Goal: Task Accomplishment & Management: Manage account settings

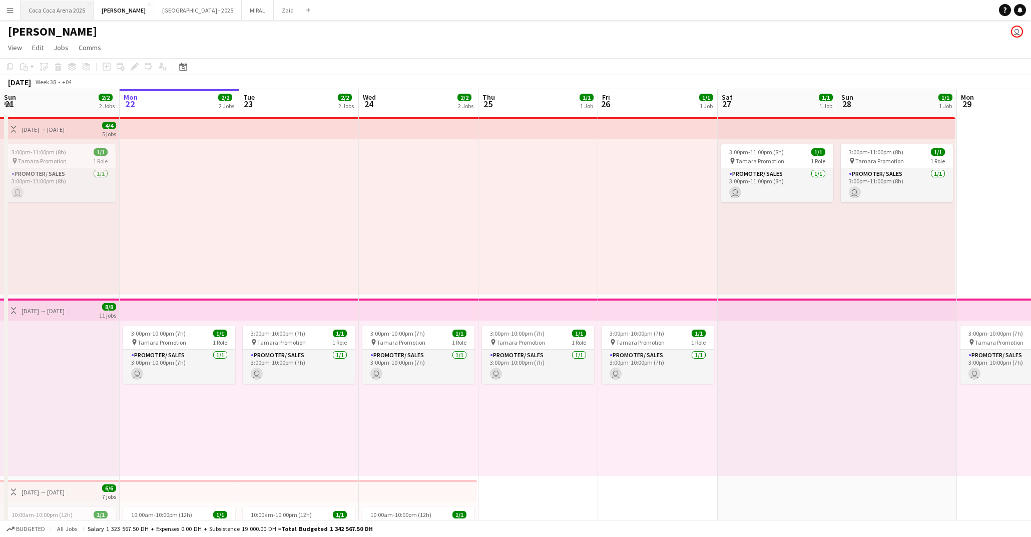
click at [61, 6] on button "Coca Coca Arena 2025 Close" at bounding box center [57, 11] width 73 height 20
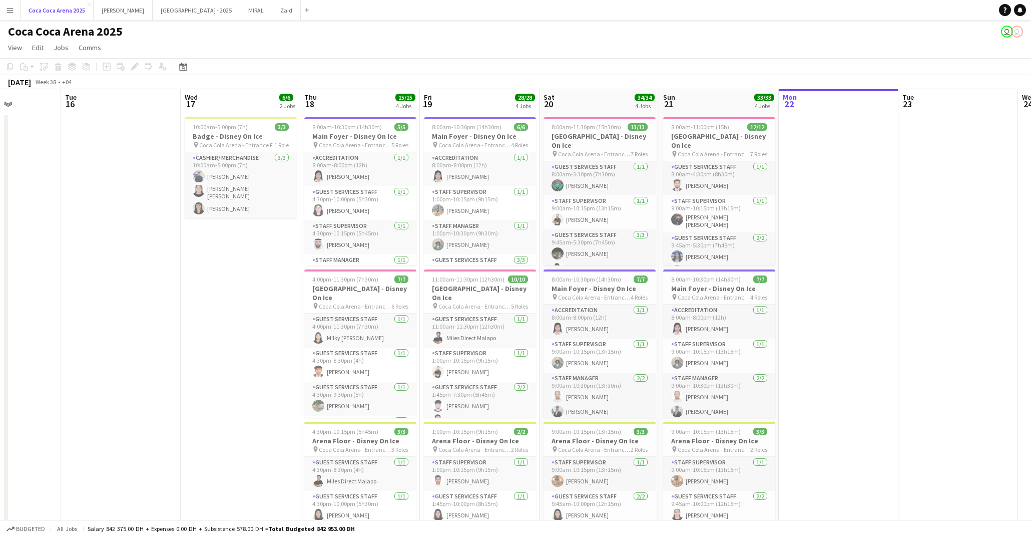
scroll to position [0, 294]
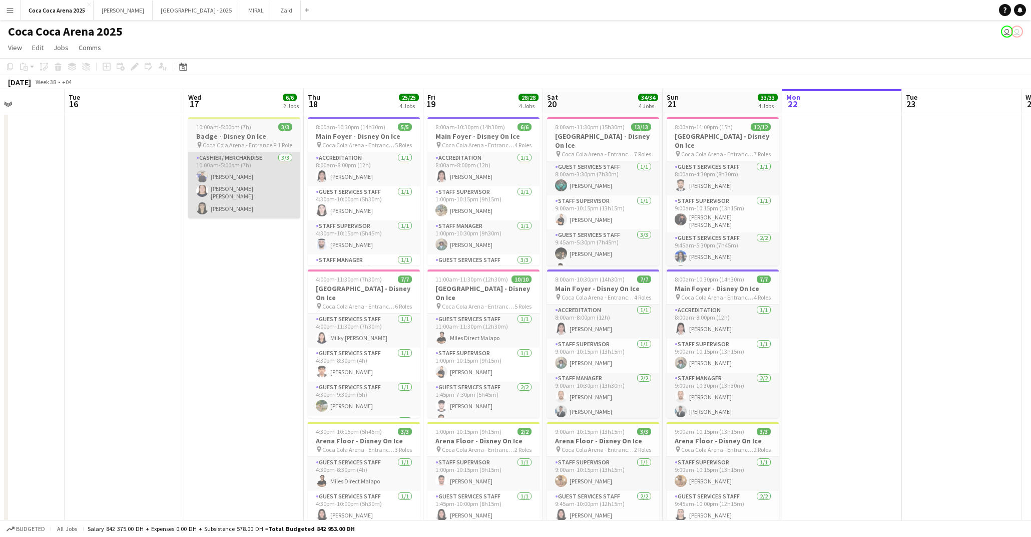
click at [272, 207] on app-card-role "Cashier/ Merchandise 3/3 10:00am-5:00pm (7h) Janine Mariano Robie ann David Aub…" at bounding box center [244, 185] width 112 height 66
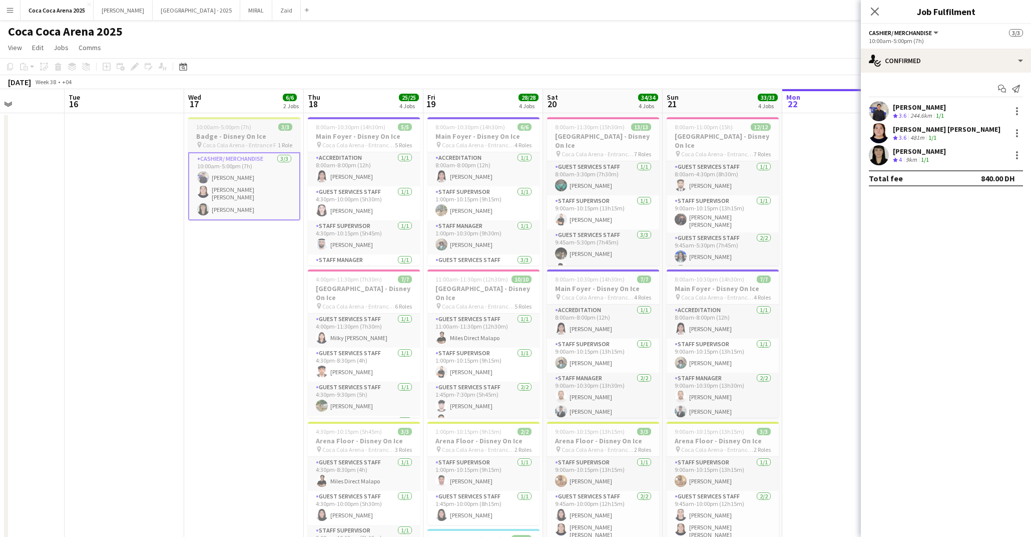
click at [245, 139] on h3 "Badge - Disney On Ice" at bounding box center [244, 136] width 112 height 9
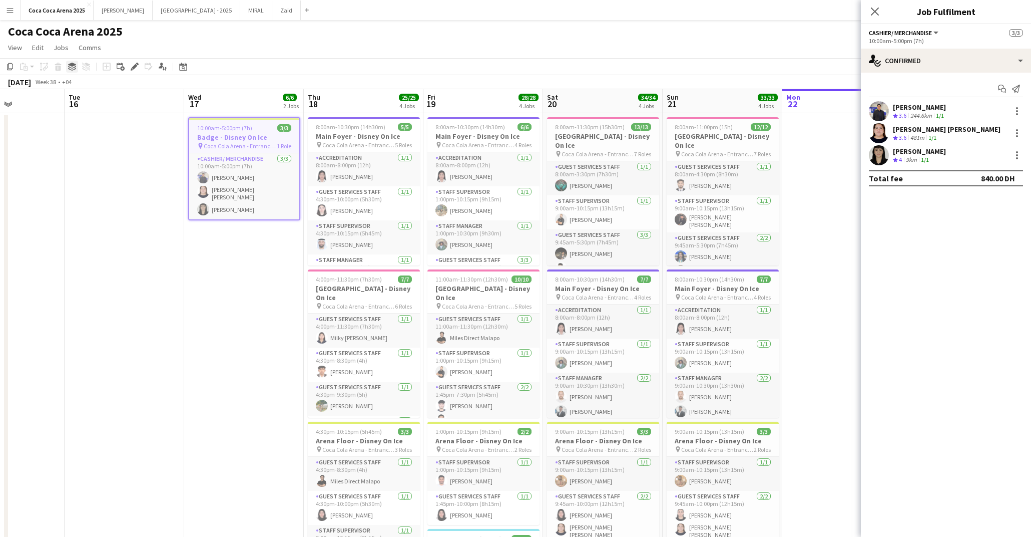
click at [72, 66] on icon at bounding box center [72, 65] width 8 height 4
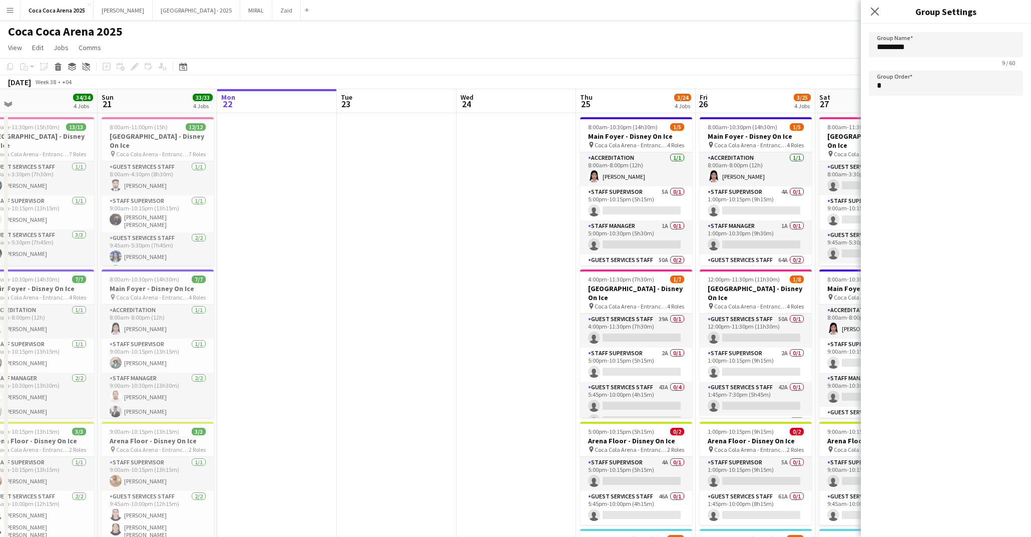
scroll to position [0, 440]
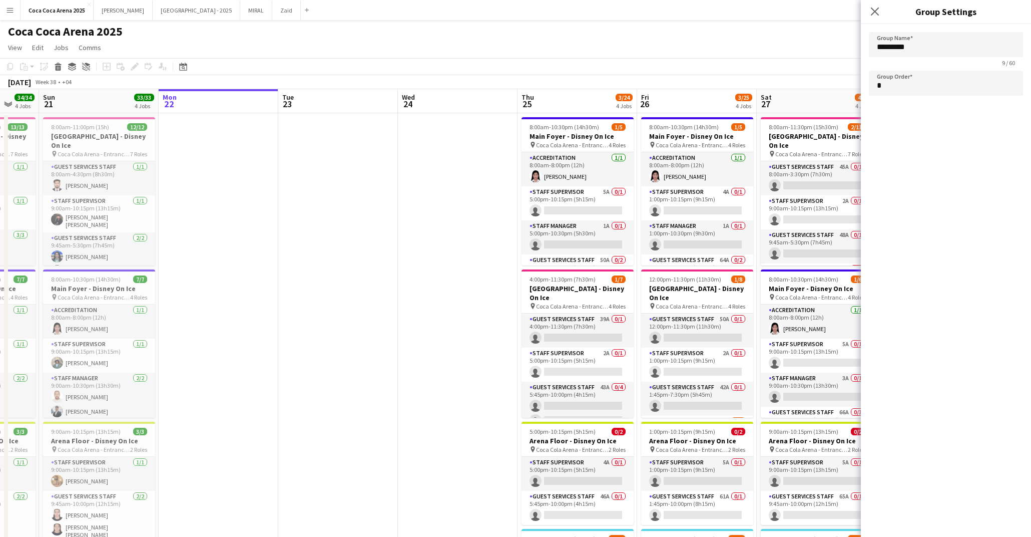
click at [414, 140] on app-date-cell at bounding box center [458, 427] width 120 height 629
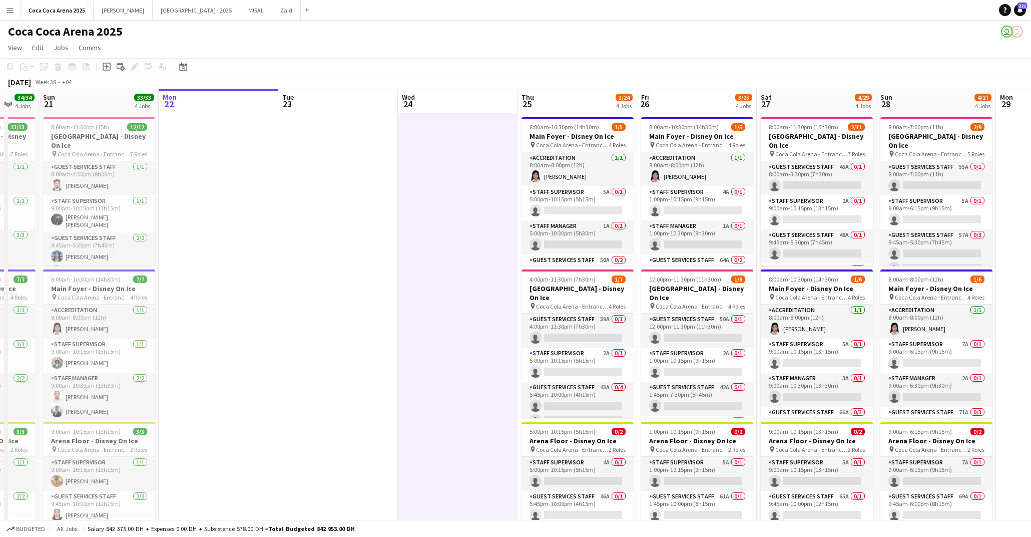
click at [344, 138] on app-date-cell at bounding box center [338, 427] width 120 height 629
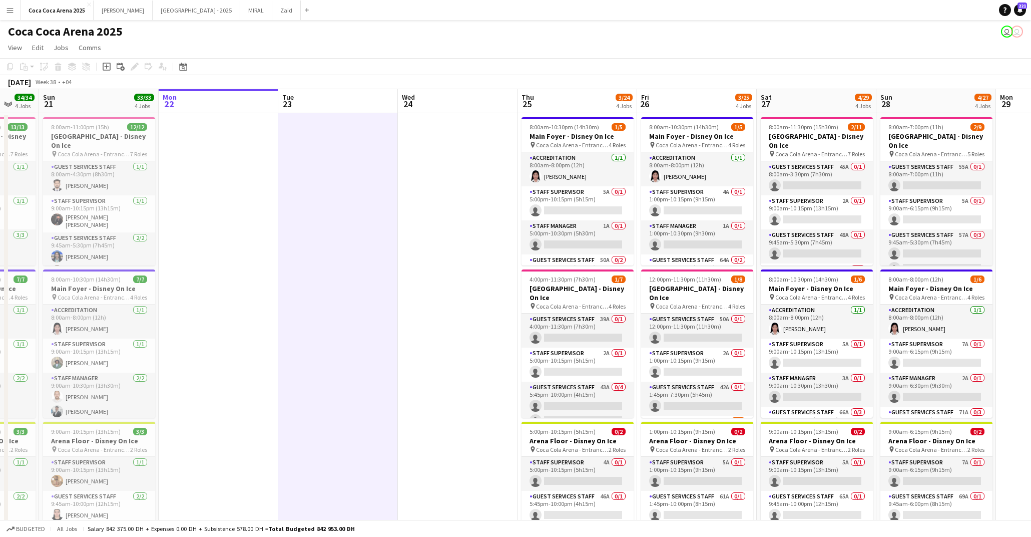
click at [367, 183] on app-date-cell at bounding box center [338, 427] width 120 height 629
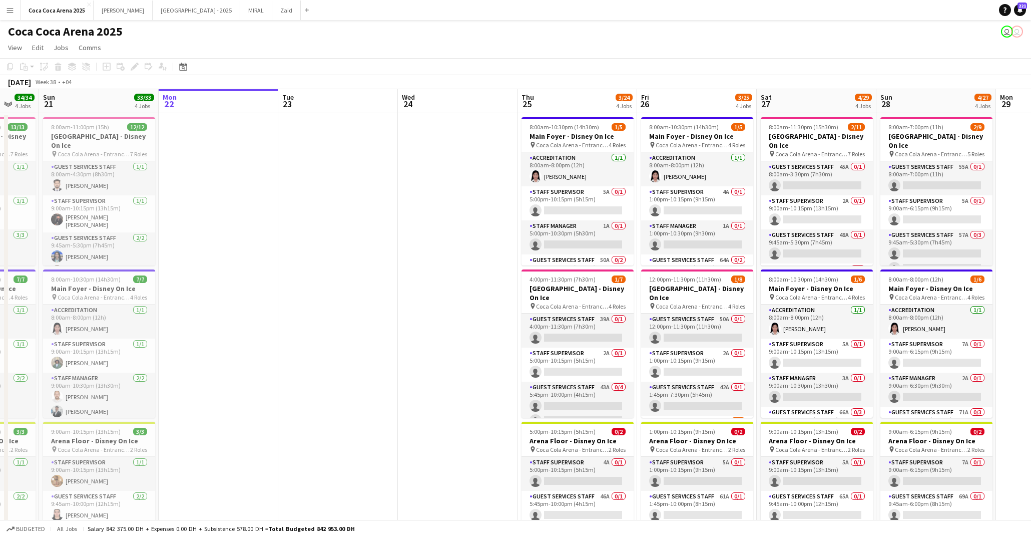
click at [454, 180] on app-date-cell at bounding box center [458, 427] width 120 height 629
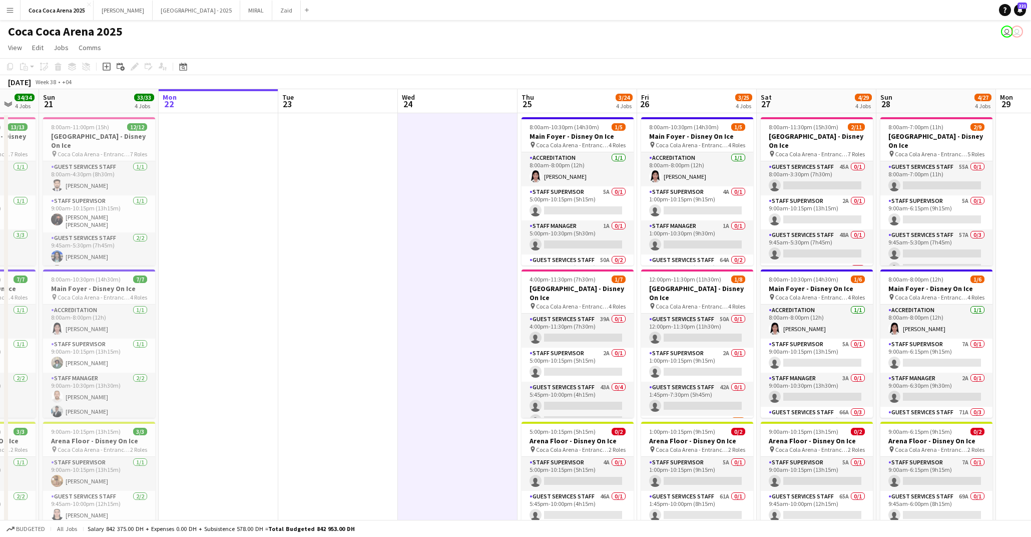
scroll to position [0, 440]
click at [339, 162] on app-date-cell at bounding box center [338, 427] width 120 height 629
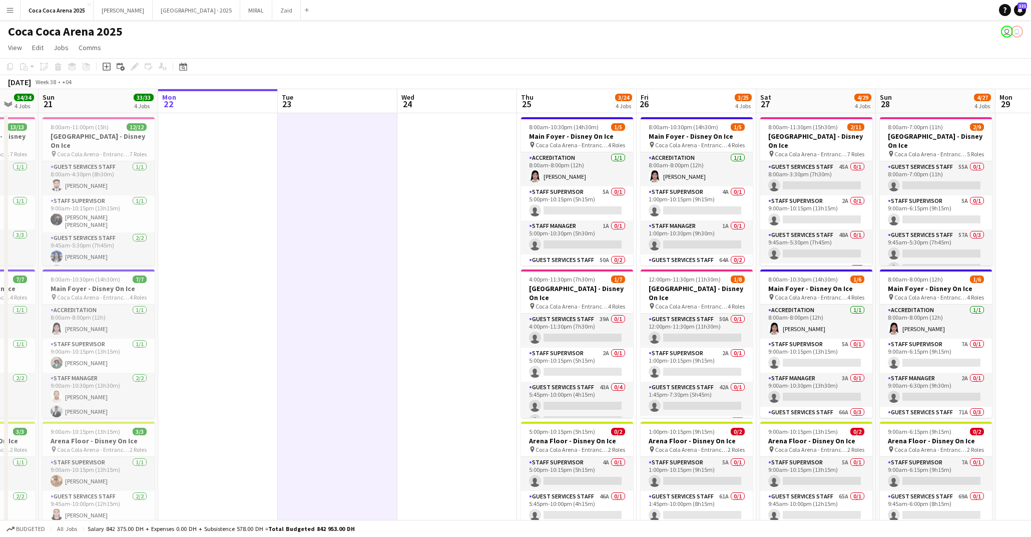
scroll to position [1, 0]
click at [196, 225] on app-date-cell at bounding box center [218, 427] width 120 height 629
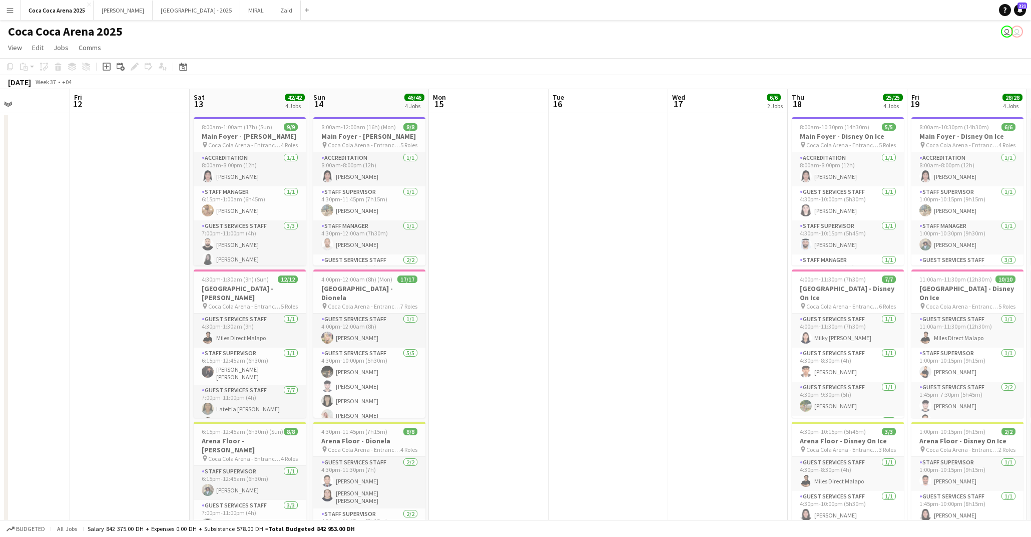
scroll to position [0, 235]
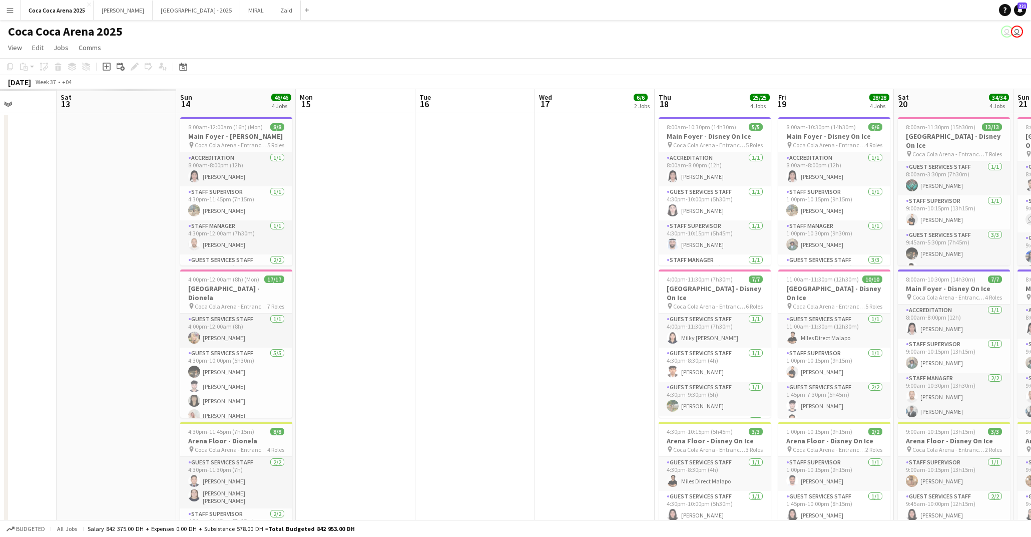
scroll to position [0, 303]
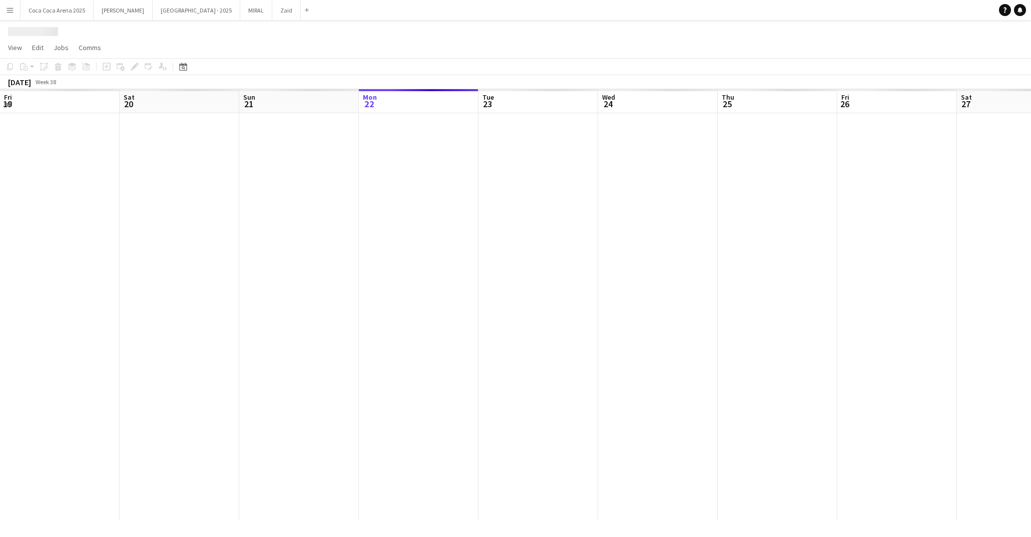
scroll to position [0, 239]
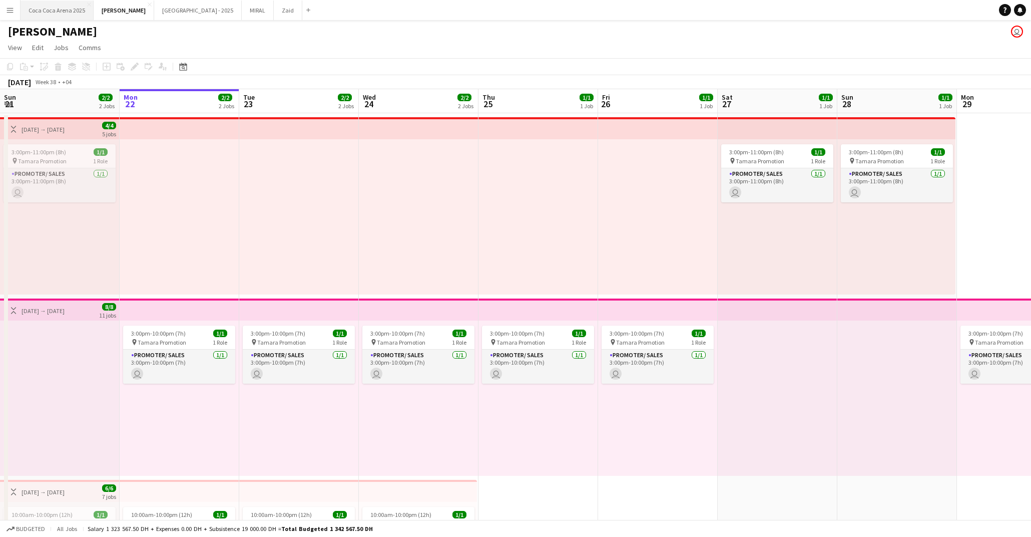
click at [69, 1] on button "[GEOGRAPHIC_DATA] 2025 Close" at bounding box center [57, 11] width 73 height 20
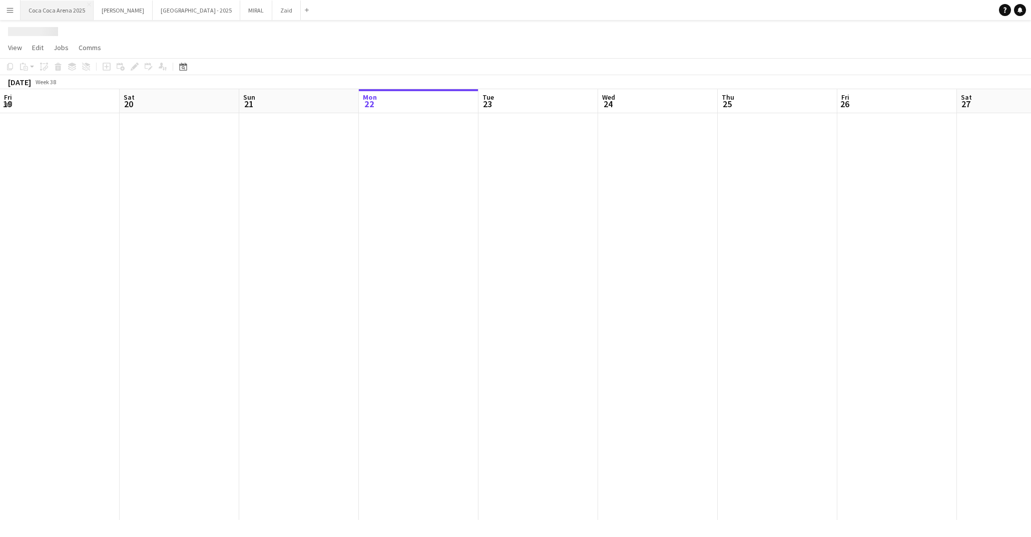
scroll to position [0, 239]
click at [63, 12] on button "[GEOGRAPHIC_DATA] 2025 Close" at bounding box center [57, 11] width 73 height 20
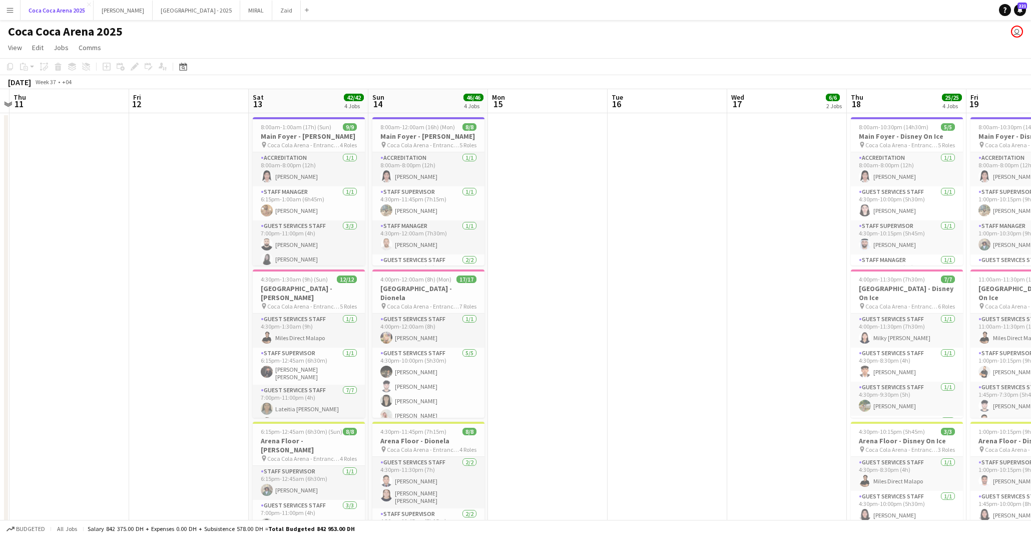
scroll to position [0, 228]
click at [588, 229] on app-date-cell at bounding box center [550, 427] width 120 height 629
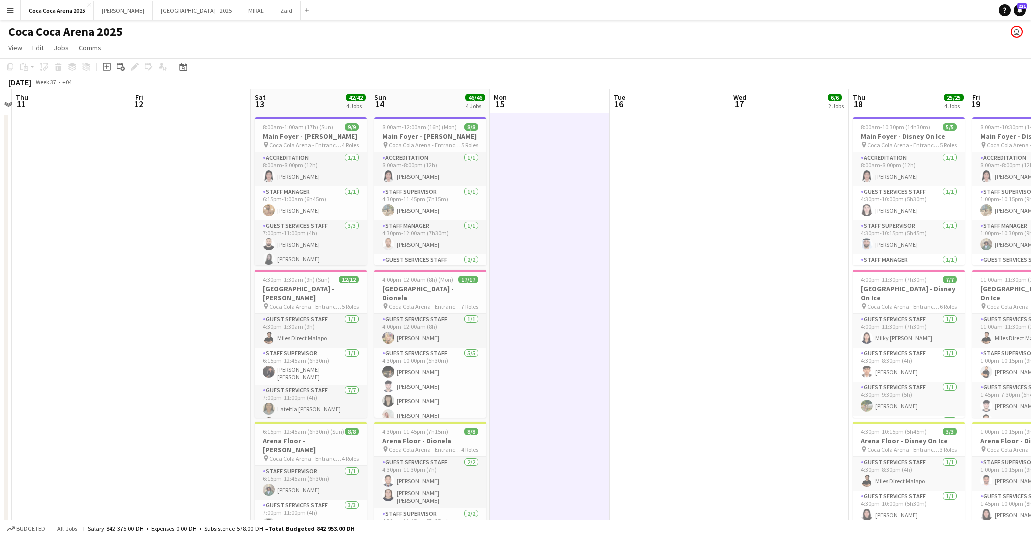
click at [646, 220] on app-date-cell at bounding box center [670, 427] width 120 height 629
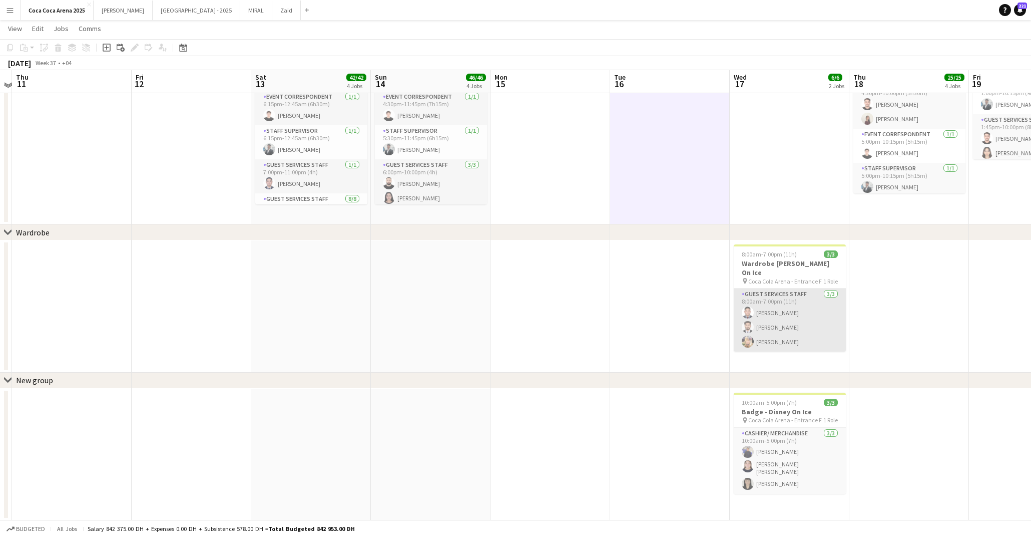
scroll to position [516, 0]
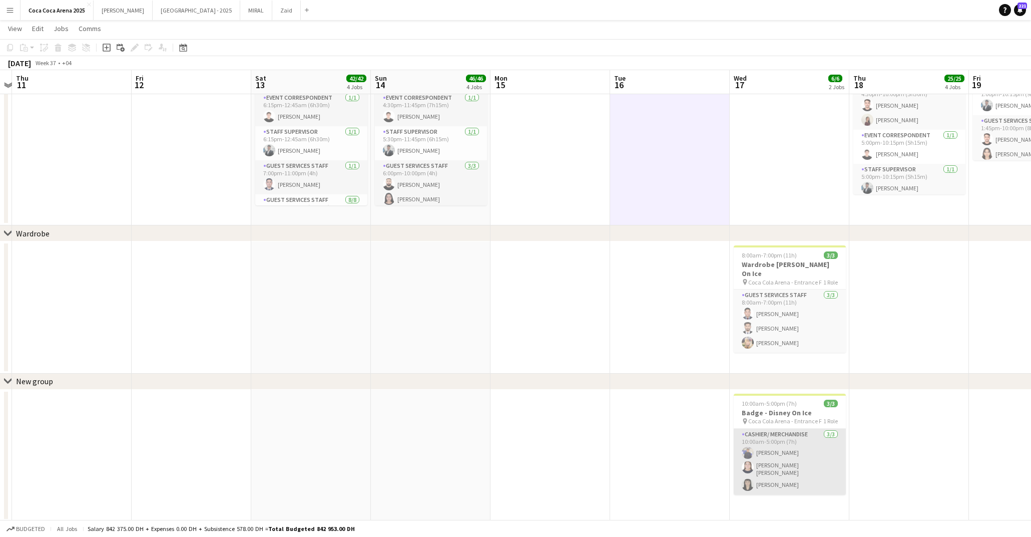
click at [756, 436] on app-card-role "Cashier/ Merchandise 3/3 10:00am-5:00pm (7h) Janine Mariano Robie ann David Aub…" at bounding box center [790, 462] width 112 height 66
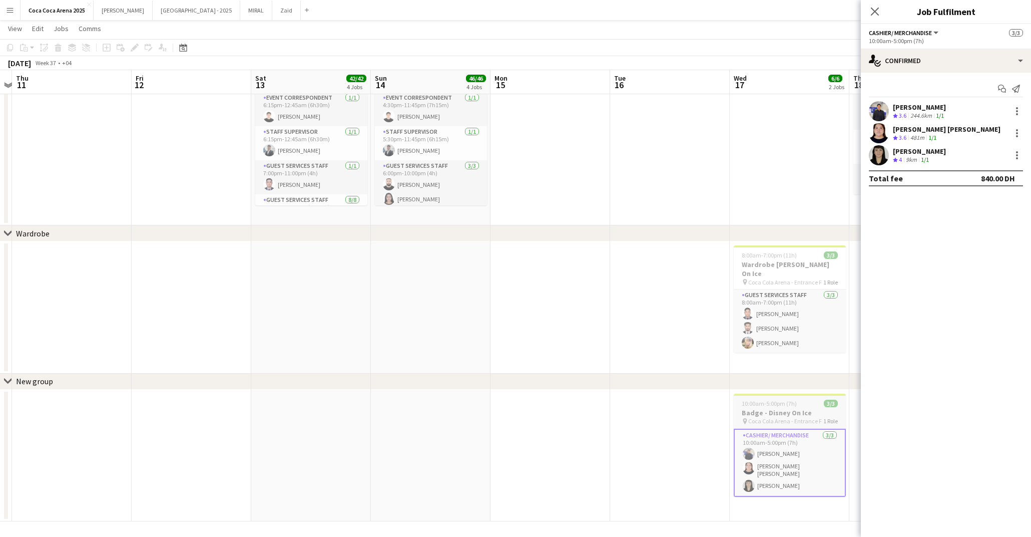
click at [757, 410] on h3 "Badge - Disney On Ice" at bounding box center [790, 412] width 112 height 9
click at [11, 47] on icon "Copy" at bounding box center [10, 48] width 8 height 8
click at [489, 408] on app-date-cell at bounding box center [431, 455] width 120 height 132
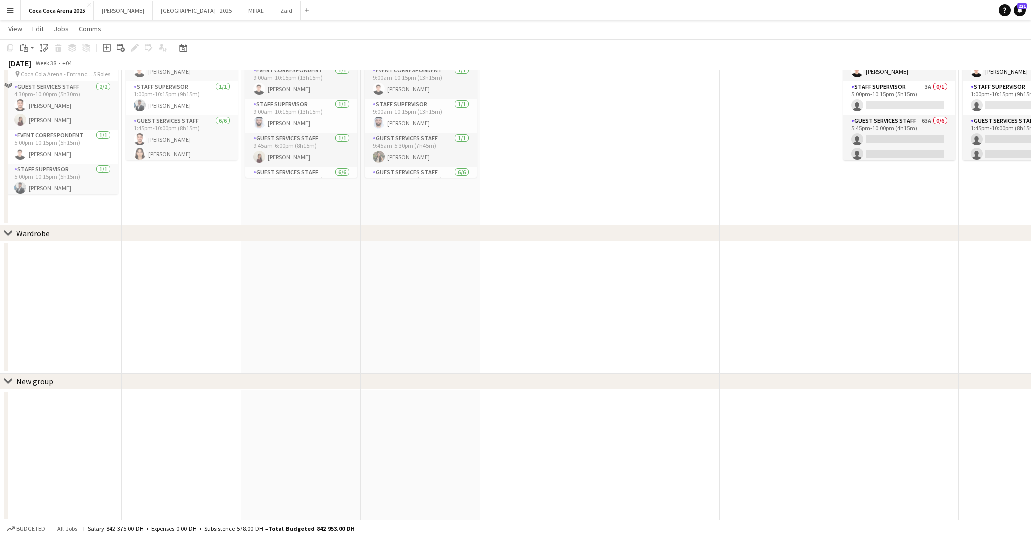
scroll to position [0, 0]
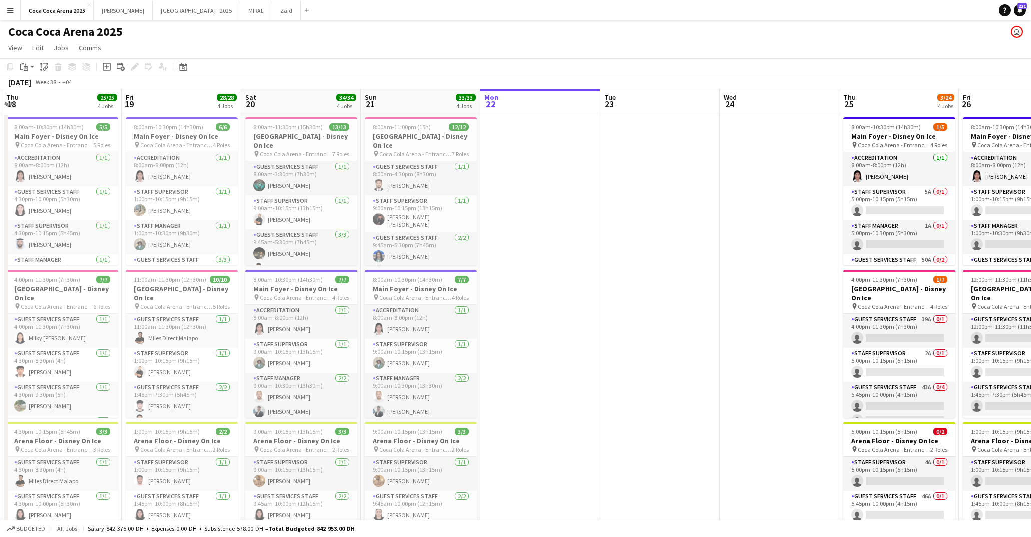
click at [764, 182] on app-date-cell at bounding box center [780, 427] width 120 height 629
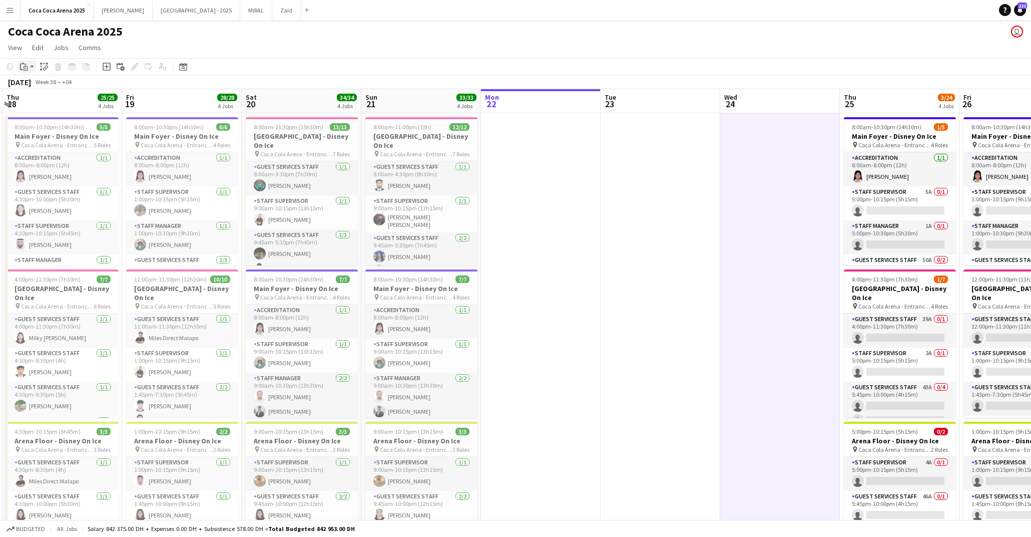
click at [31, 66] on app-action-btn "Paste" at bounding box center [27, 67] width 18 height 12
click at [47, 99] on link "Paste with crew Command Shift V" at bounding box center [66, 102] width 79 height 9
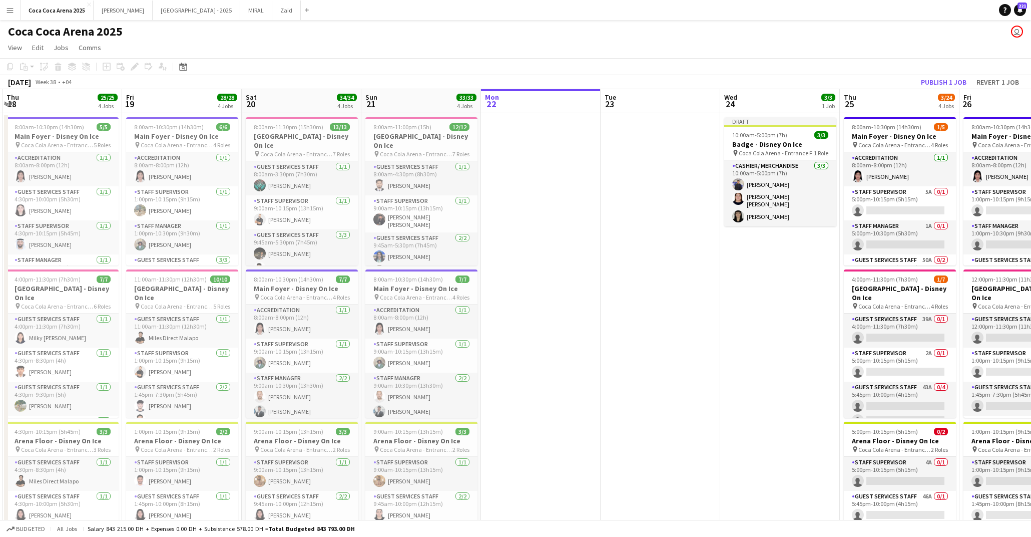
click at [581, 175] on app-date-cell at bounding box center [541, 427] width 120 height 629
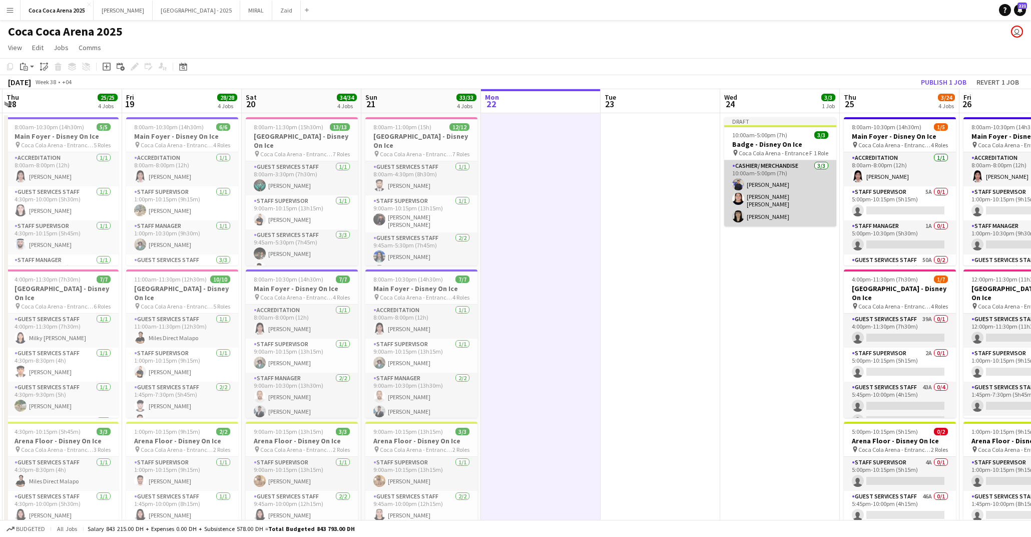
click at [794, 181] on app-card-role "Cashier/ Merchandise 3/3 10:00am-5:00pm (7h) Janine Mariano Robie ann David Aub…" at bounding box center [780, 193] width 112 height 66
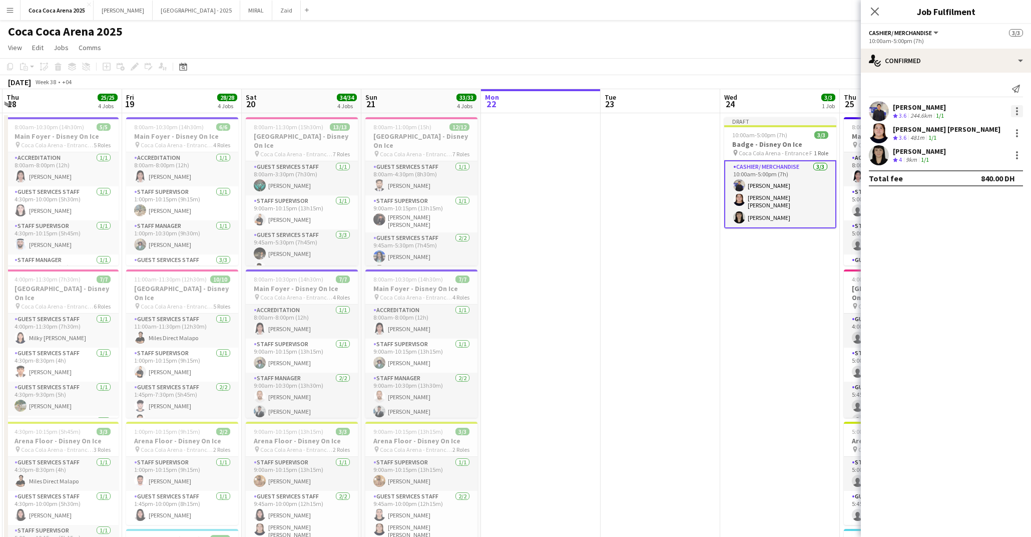
click at [1016, 109] on div at bounding box center [1017, 111] width 12 height 12
click at [969, 222] on span "Remove" at bounding box center [968, 225] width 30 height 9
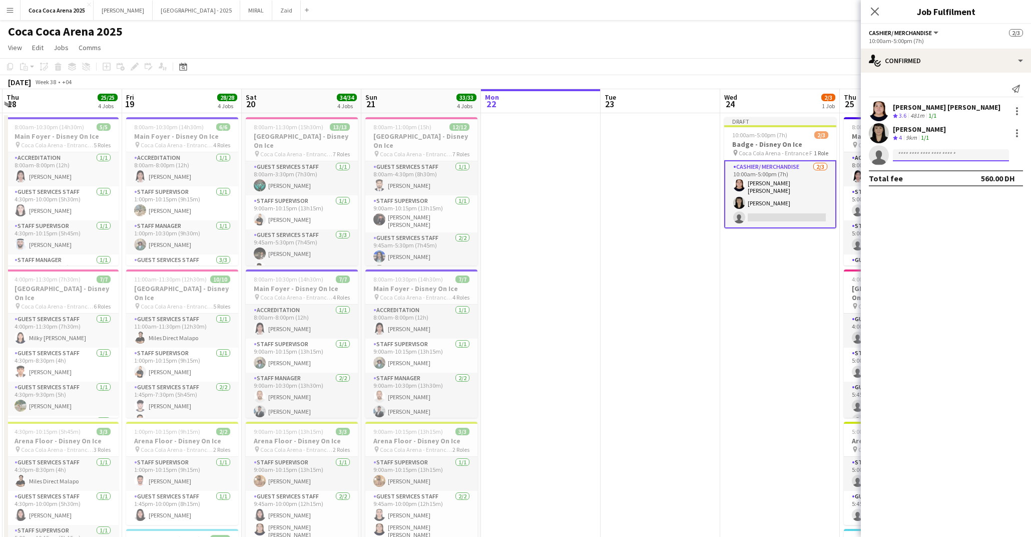
click at [933, 159] on input at bounding box center [951, 155] width 116 height 12
type input "******"
click at [940, 176] on span "tommielajum@gmail.com" at bounding box center [951, 178] width 100 height 8
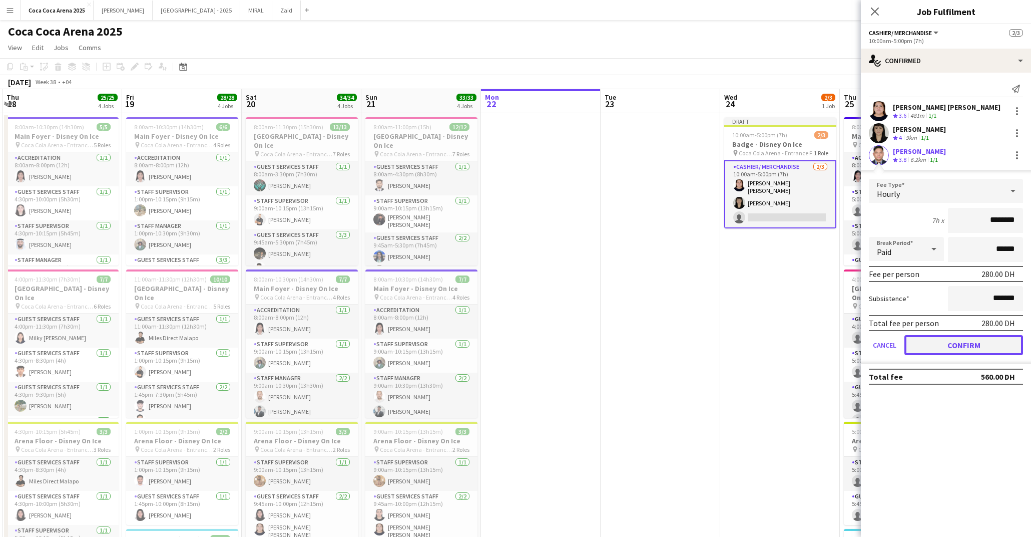
click at [920, 340] on button "Confirm" at bounding box center [964, 345] width 119 height 20
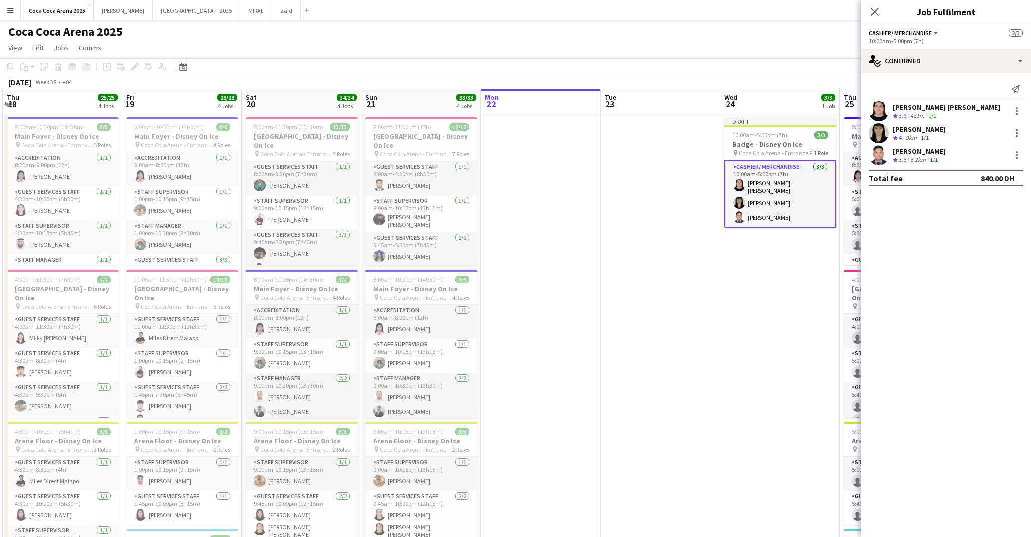
click at [788, 308] on app-date-cell "Draft 10:00am-5:00pm (7h) 3/3 Badge - Disney On Ice pin Coca Cola Arena - Entra…" at bounding box center [780, 427] width 120 height 629
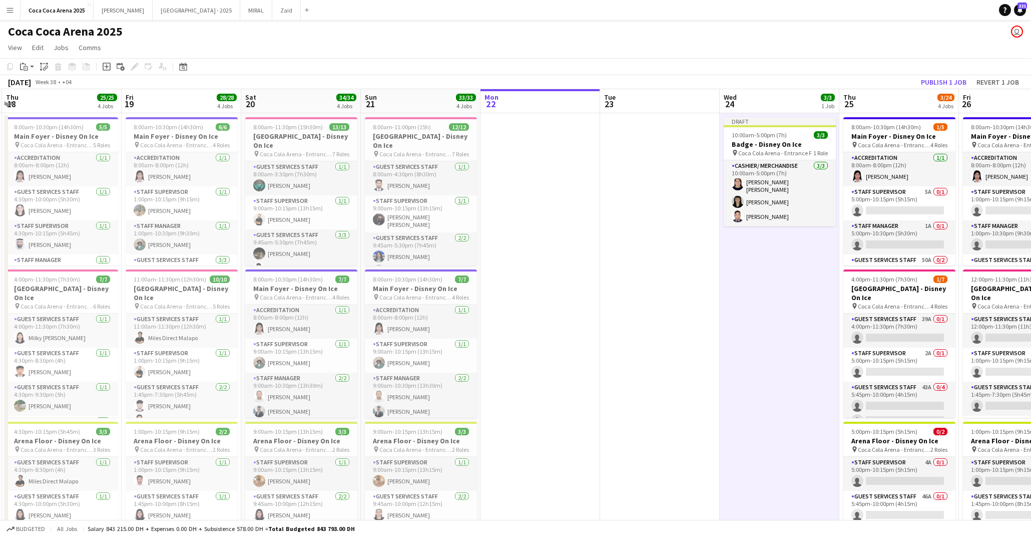
click at [755, 141] on h3 "Badge - Disney On Ice" at bounding box center [780, 144] width 112 height 9
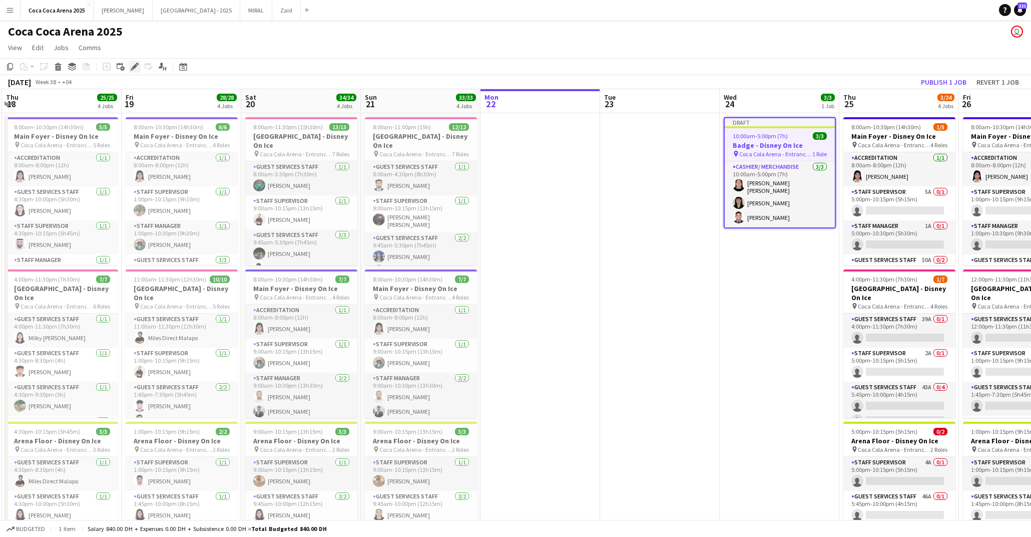
click at [131, 65] on icon "Edit" at bounding box center [135, 67] width 8 height 8
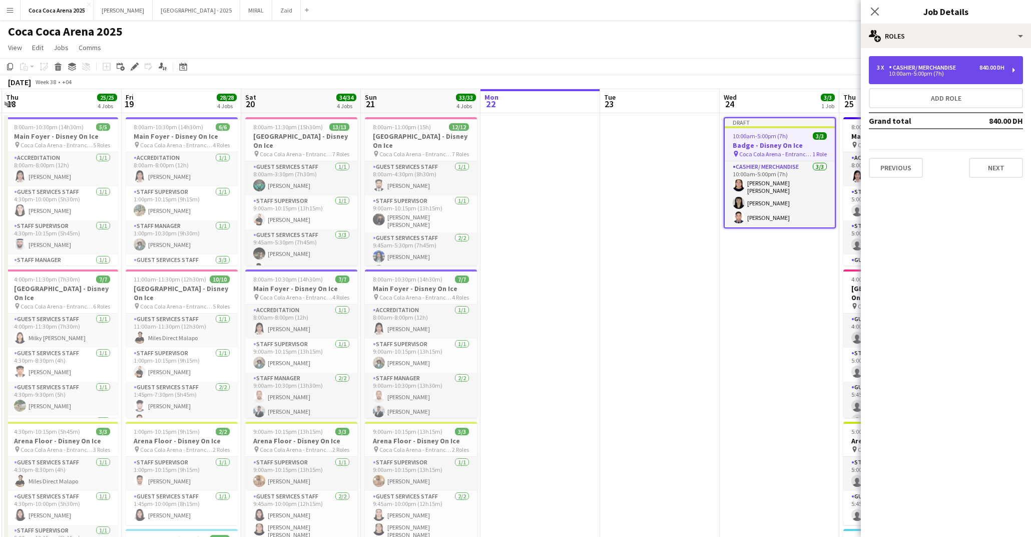
click at [944, 70] on div "Cashier/ Merchandise" at bounding box center [924, 67] width 71 height 7
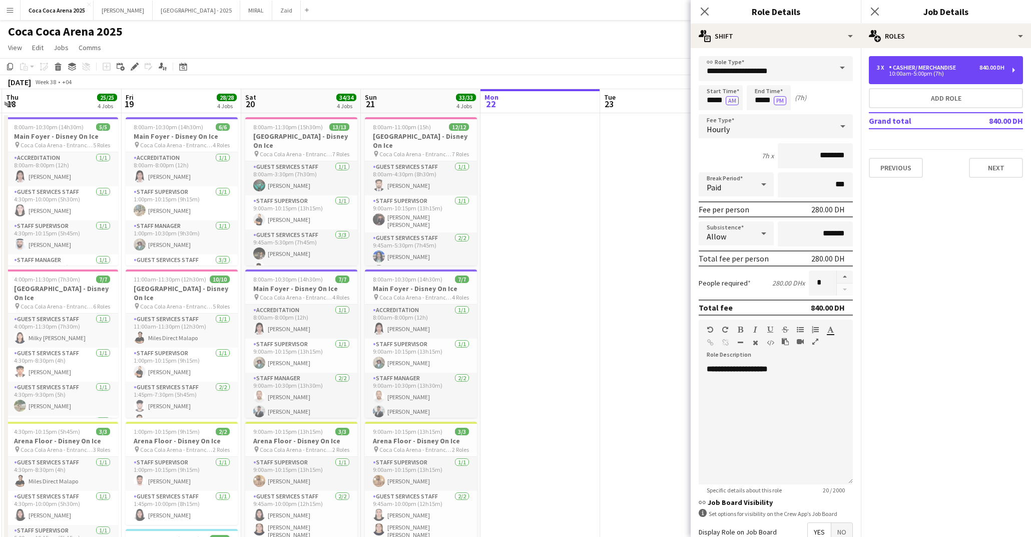
scroll to position [111, 0]
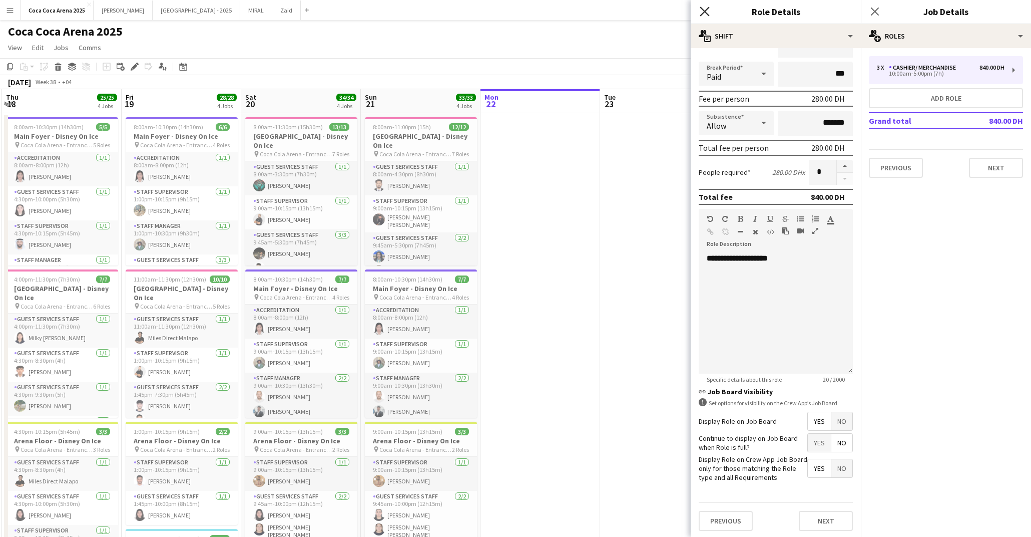
click at [703, 9] on icon "Close pop-in" at bounding box center [705, 12] width 10 height 10
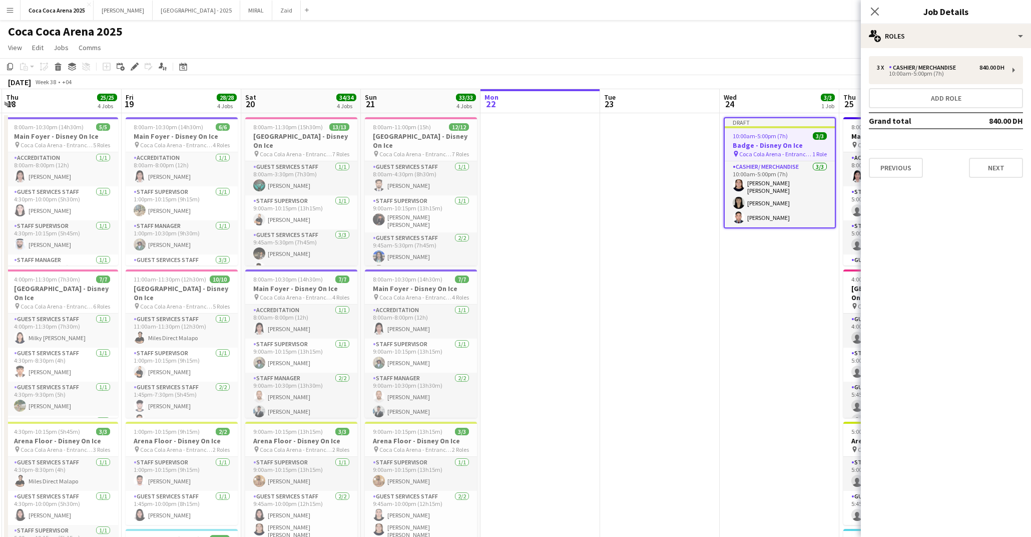
click at [796, 275] on app-date-cell "Draft 10:00am-5:00pm (7h) 3/3 Badge - Disney On Ice pin Coca Cola Arena - Entra…" at bounding box center [780, 427] width 120 height 629
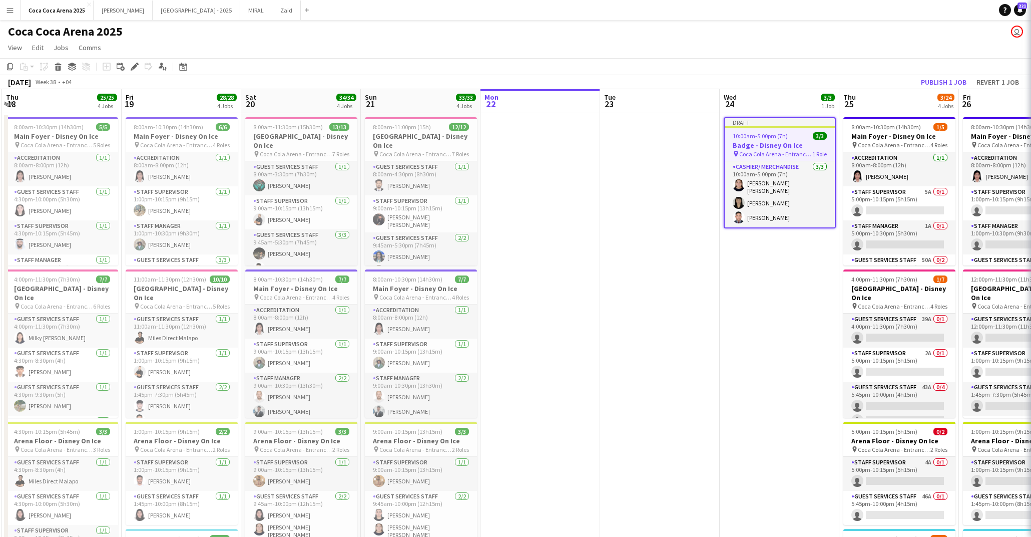
scroll to position [0, 358]
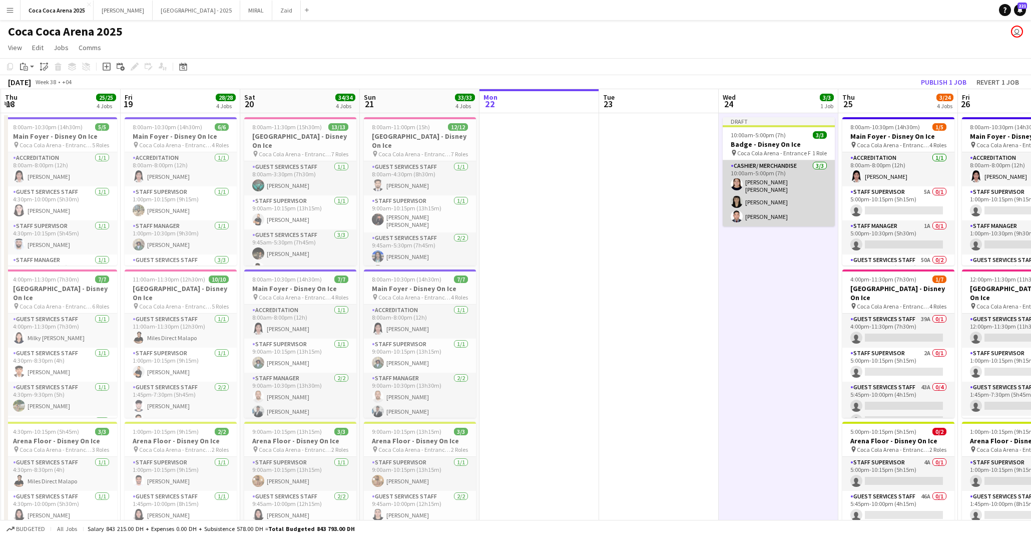
click at [760, 188] on app-card-role "Cashier/ Merchandise 3/3 10:00am-5:00pm (7h) Robie ann David Aubrey Santiago To…" at bounding box center [779, 193] width 112 height 66
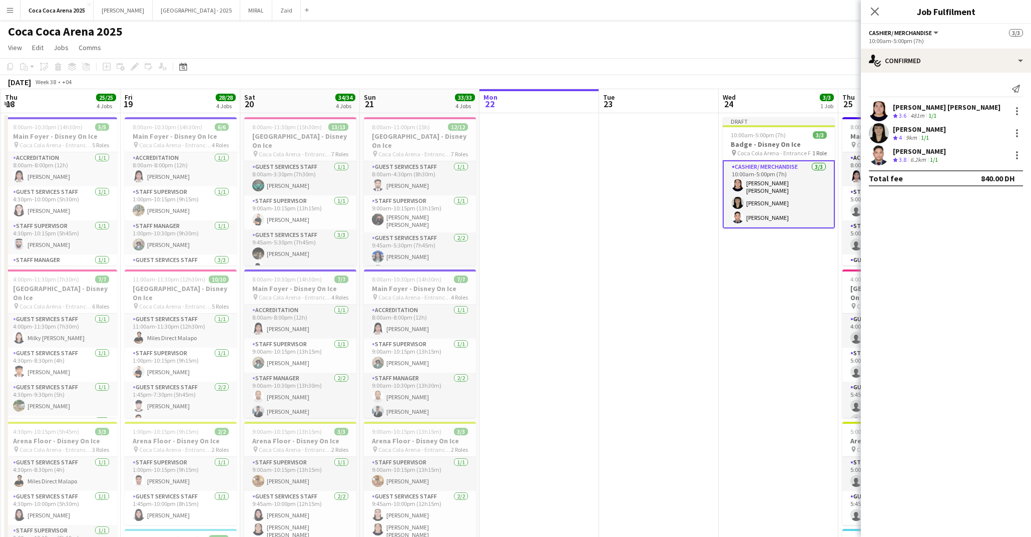
click at [697, 252] on app-date-cell at bounding box center [659, 427] width 120 height 629
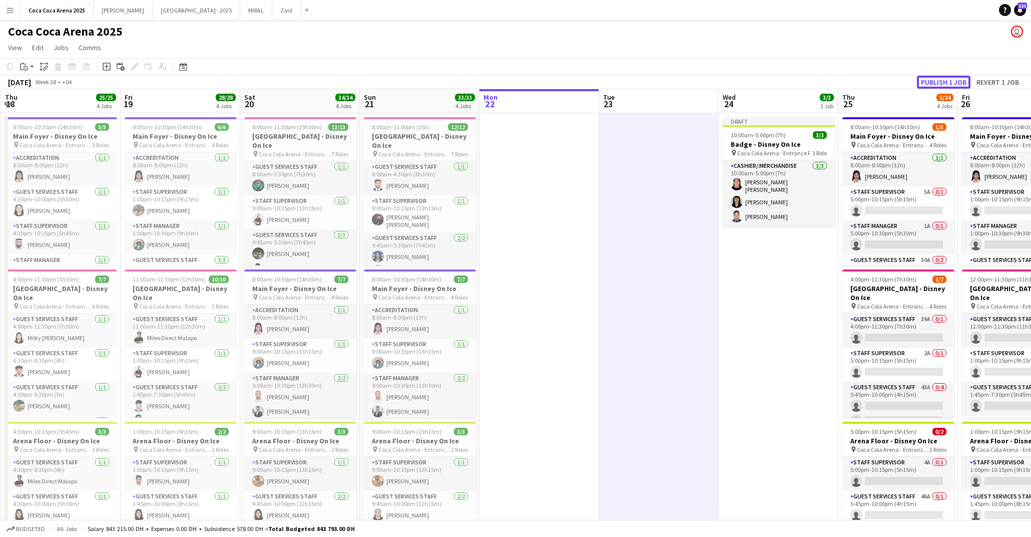
click at [957, 81] on button "Publish 1 job" at bounding box center [944, 82] width 54 height 13
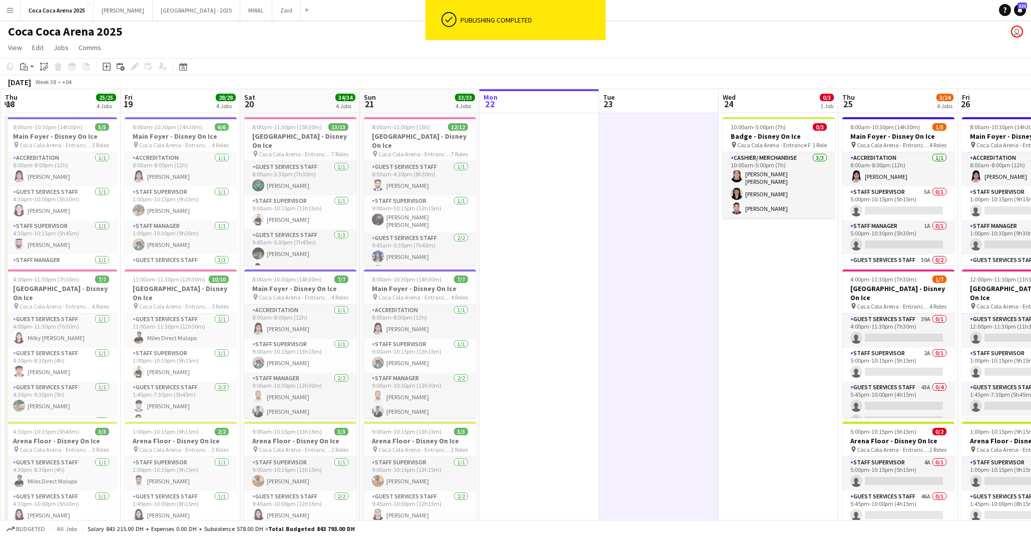
click at [722, 222] on app-date-cell "10:00am-5:00pm (7h) 0/3 Badge - Disney On Ice pin Coca Cola Arena - Entrance F …" at bounding box center [779, 427] width 120 height 629
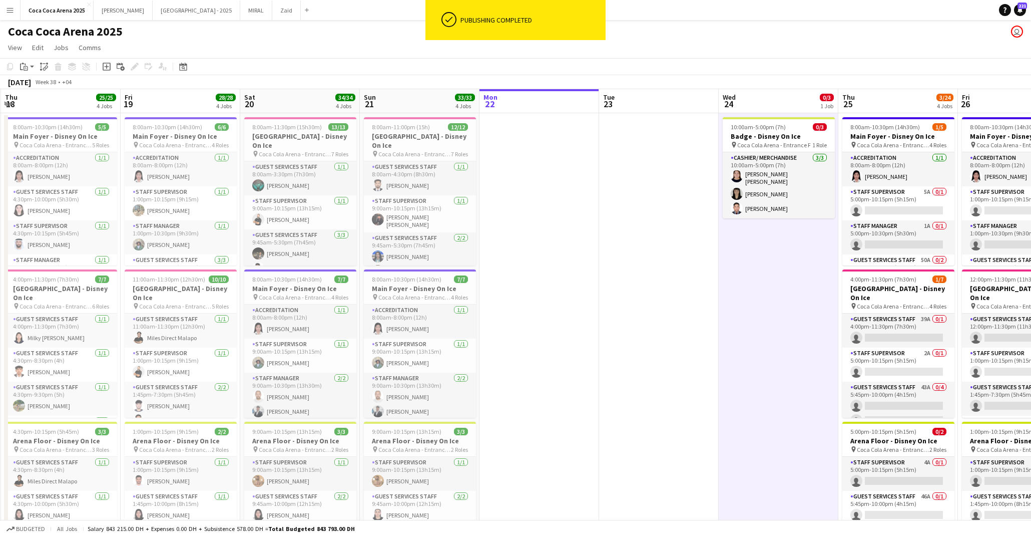
click at [769, 137] on h3 "Badge - Disney On Ice" at bounding box center [779, 136] width 112 height 9
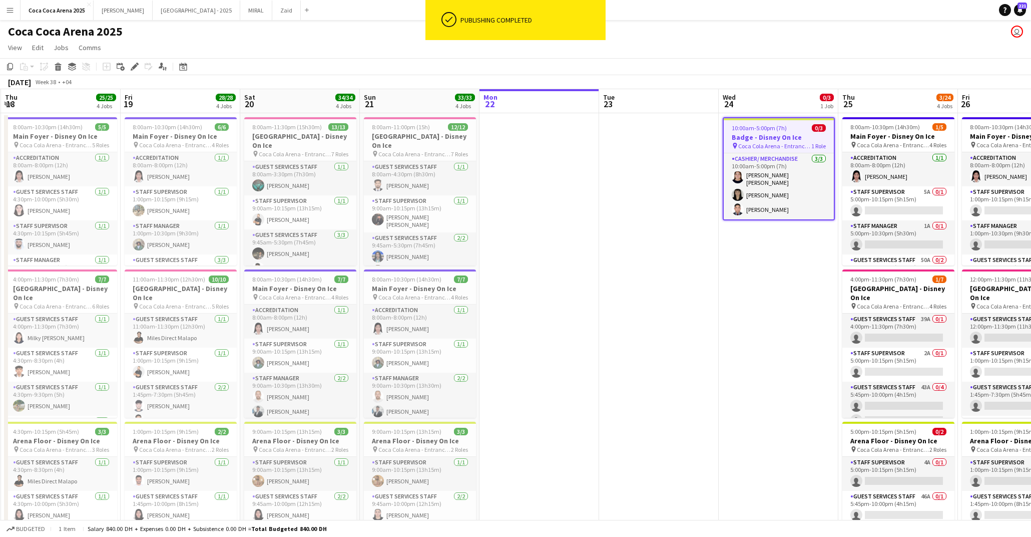
click at [740, 144] on span "Coca Cola Arena - Entrance F" at bounding box center [774, 146] width 73 height 8
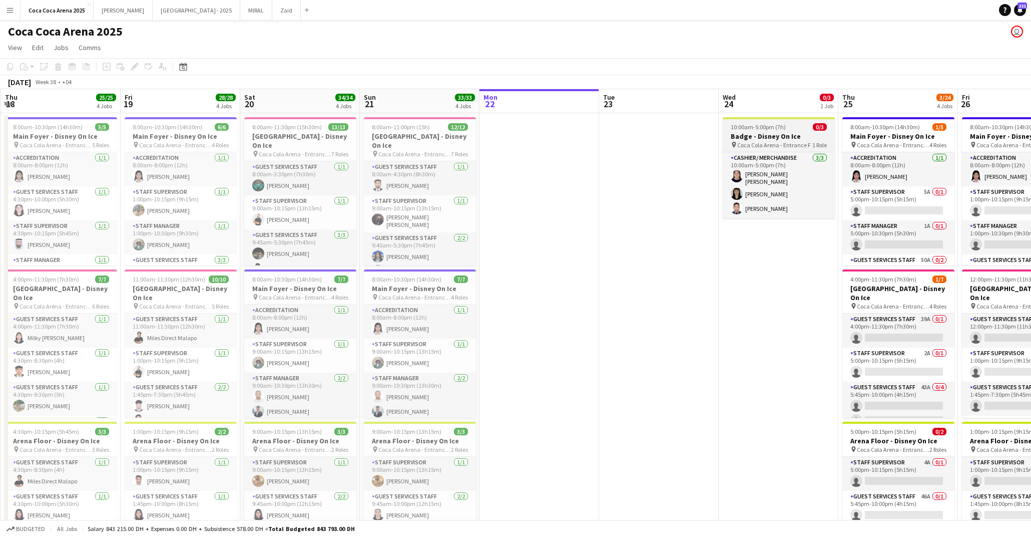
click at [762, 144] on span "Coca Cola Arena - Entrance F" at bounding box center [774, 145] width 74 height 8
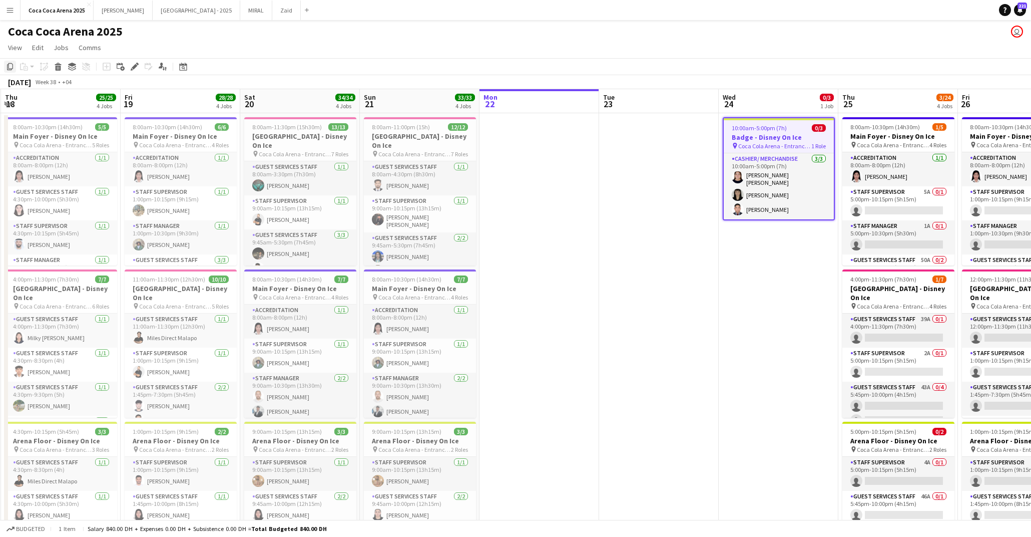
click at [12, 66] on icon "Copy" at bounding box center [10, 67] width 8 height 8
click at [662, 147] on app-date-cell at bounding box center [659, 427] width 120 height 629
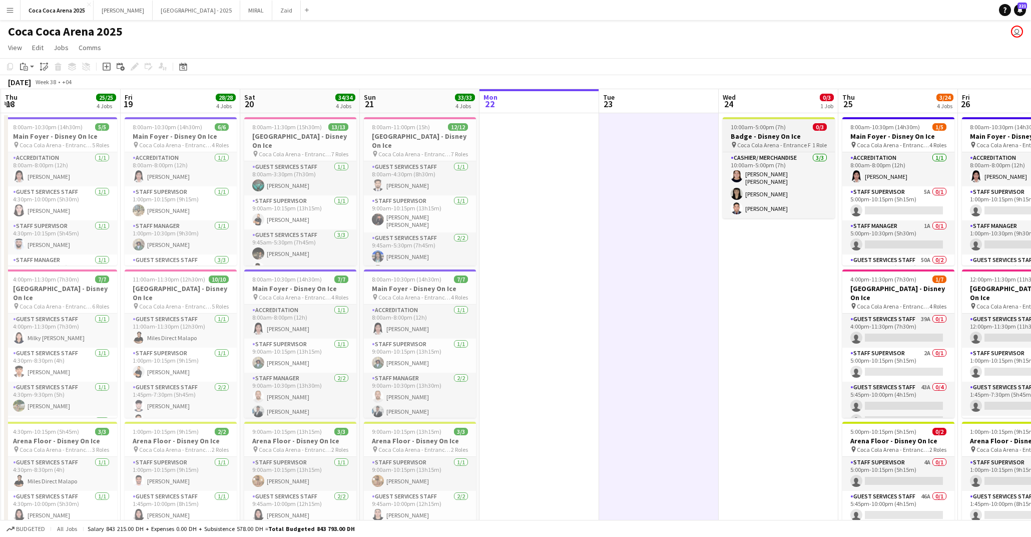
click at [773, 148] on span "Coca Cola Arena - Entrance F" at bounding box center [774, 145] width 74 height 8
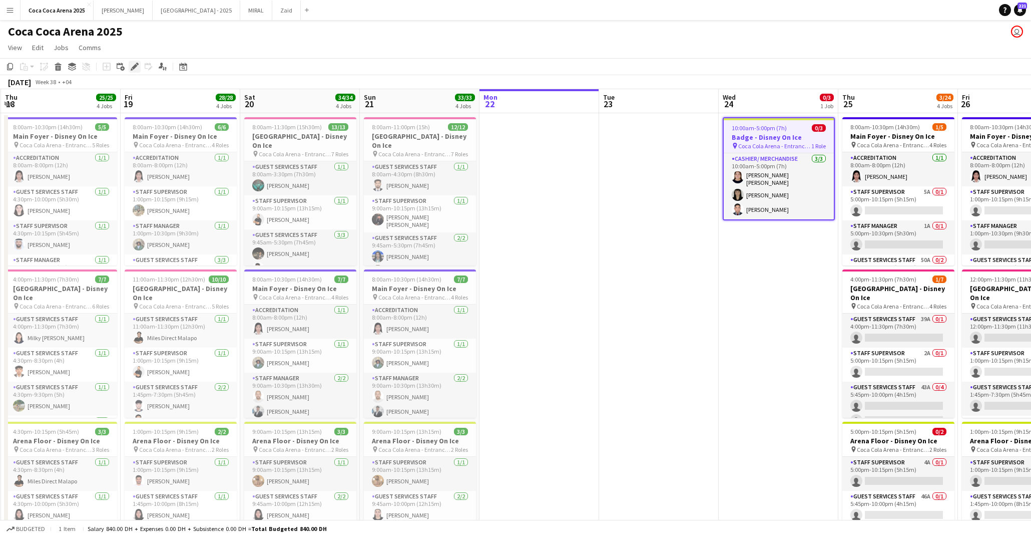
click at [135, 62] on div "Edit" at bounding box center [135, 67] width 12 height 12
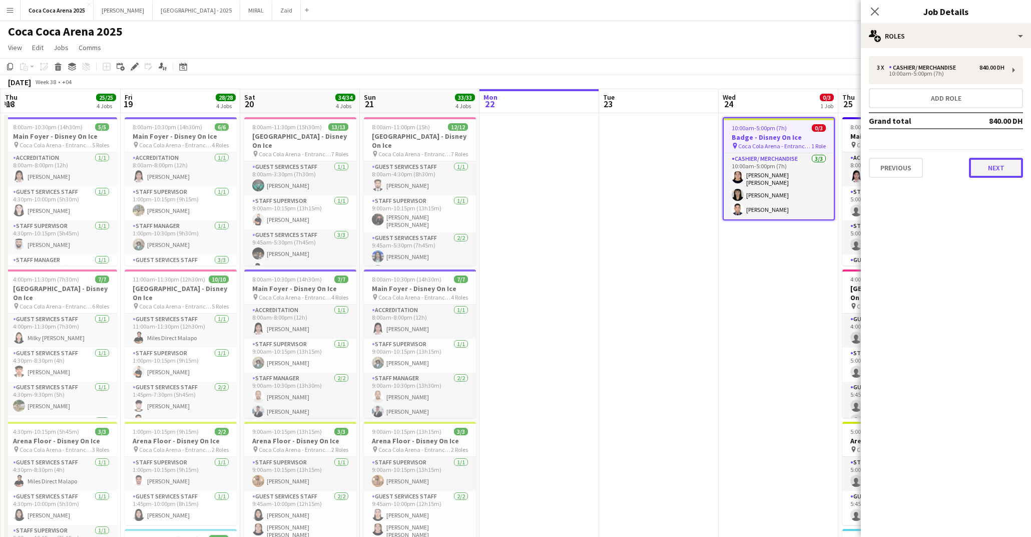
click at [988, 171] on button "Next" at bounding box center [996, 168] width 54 height 20
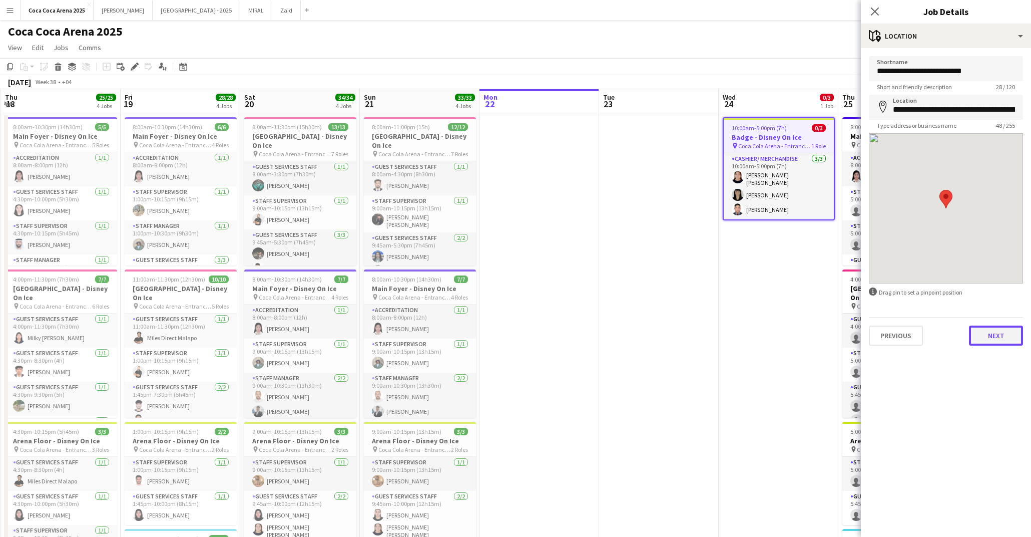
click at [985, 335] on button "Next" at bounding box center [996, 335] width 54 height 20
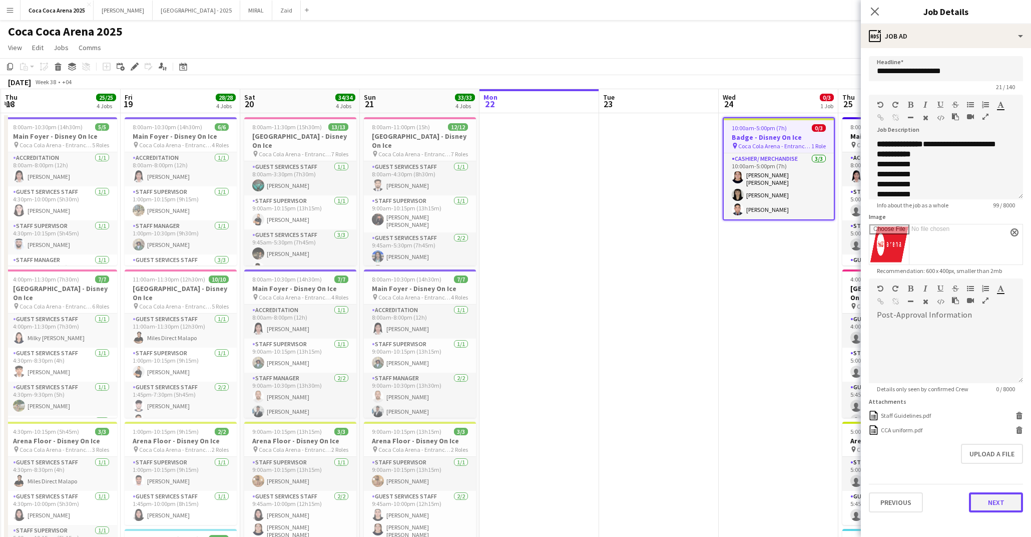
click at [982, 497] on button "Next" at bounding box center [996, 502] width 54 height 20
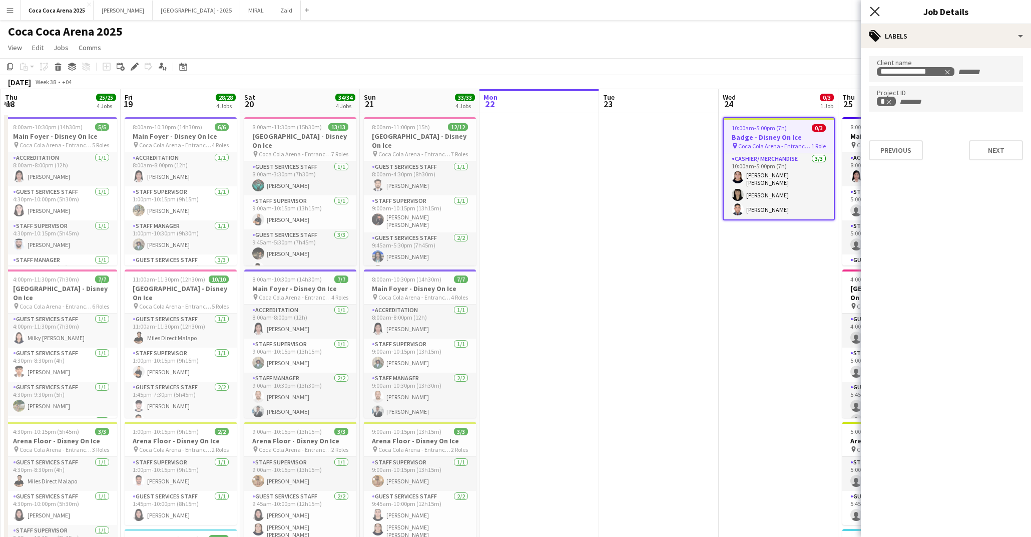
click at [876, 8] on icon "Close pop-in" at bounding box center [875, 12] width 10 height 10
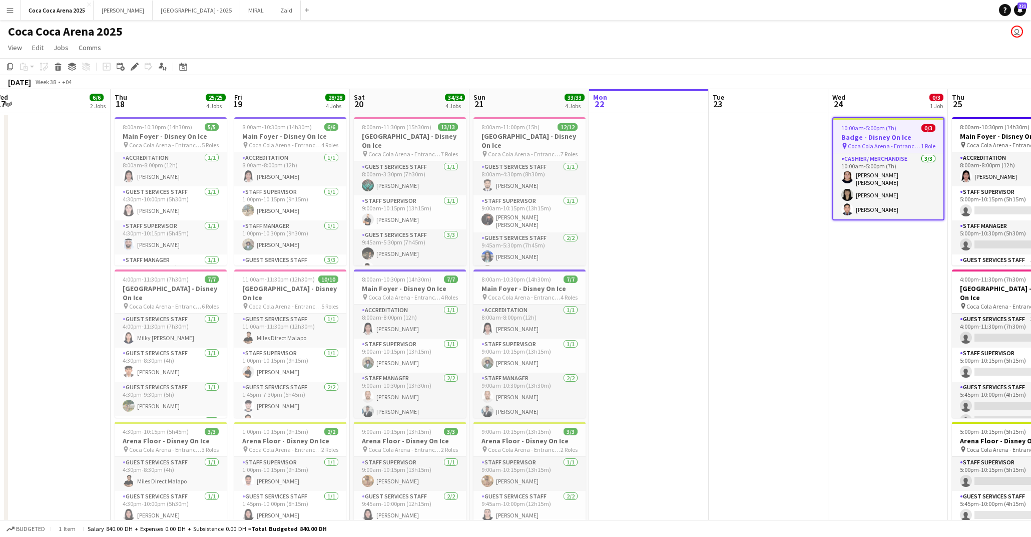
scroll to position [0, 247]
drag, startPoint x: 770, startPoint y: 136, endPoint x: 882, endPoint y: 147, distance: 111.6
click at [11, 68] on icon "Copy" at bounding box center [10, 67] width 8 height 8
click at [795, 157] on app-date-cell at bounding box center [770, 427] width 120 height 629
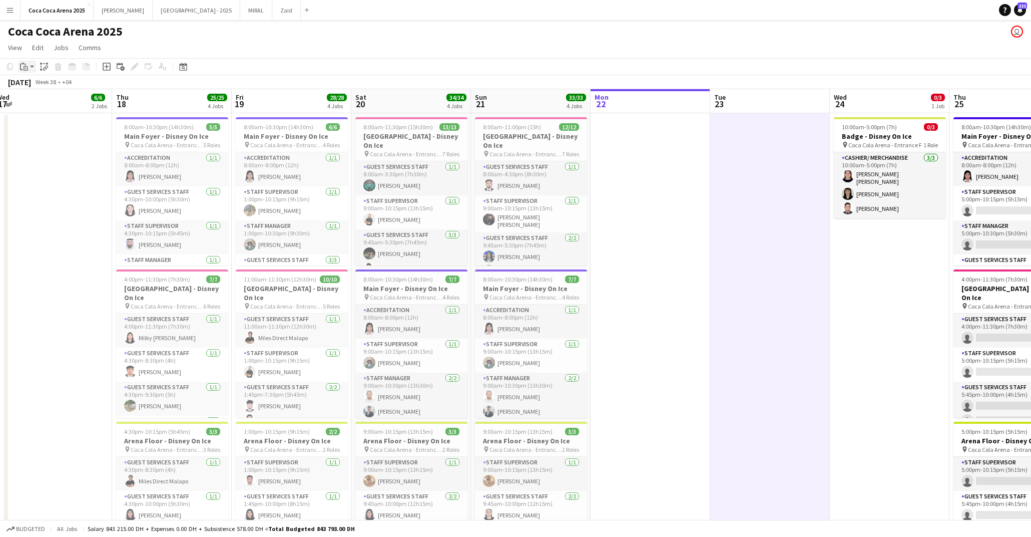
click at [33, 65] on app-action-btn "Paste" at bounding box center [27, 67] width 18 height 12
click at [41, 104] on link "Paste with crew Command Shift V" at bounding box center [66, 102] width 79 height 9
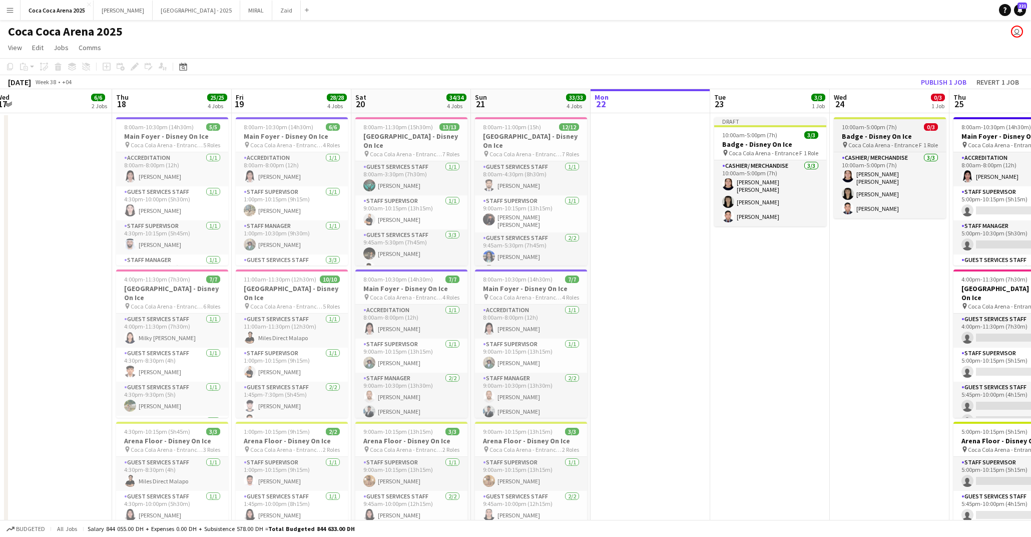
click at [880, 135] on h3 "Badge - Disney On Ice" at bounding box center [890, 136] width 112 height 9
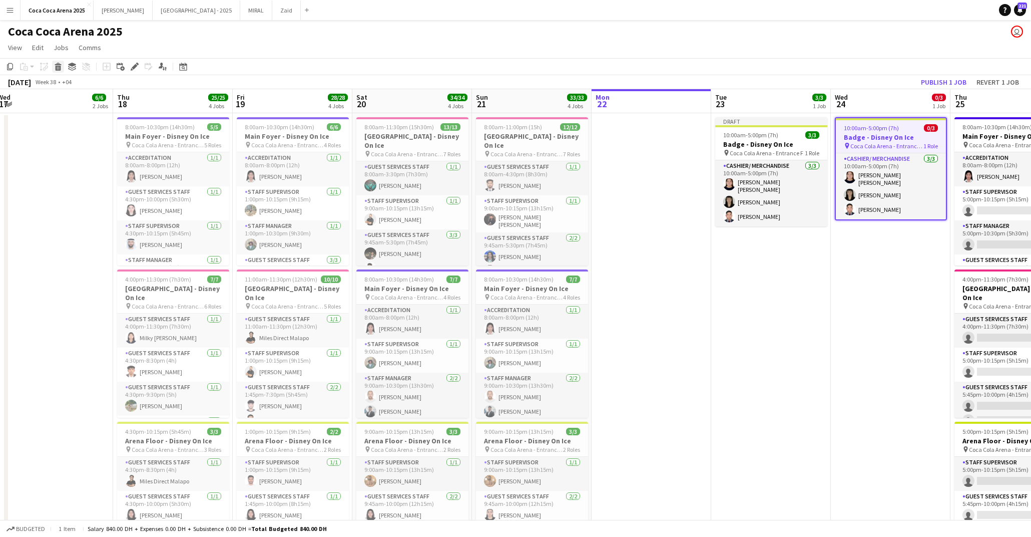
click at [55, 69] on icon "Delete" at bounding box center [58, 67] width 8 height 8
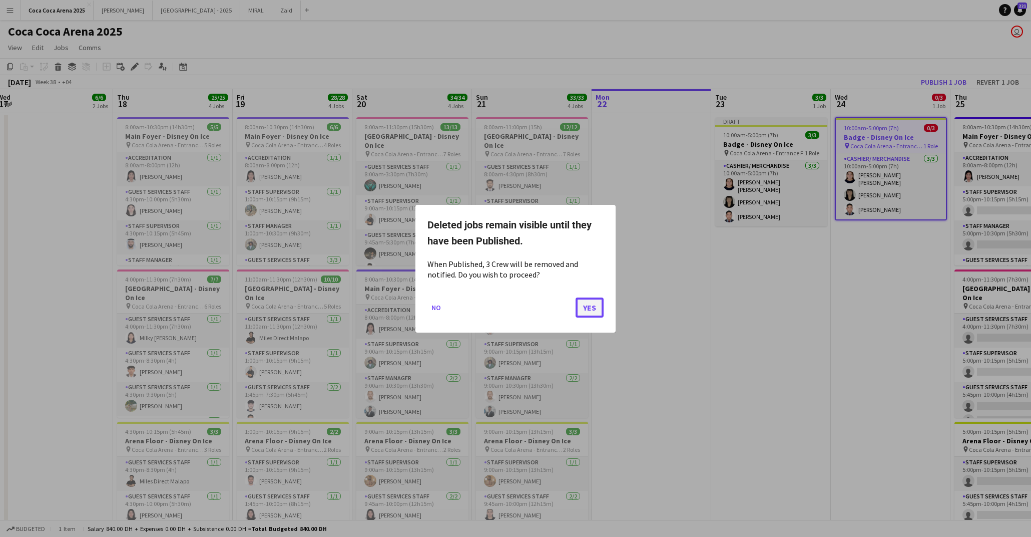
click at [591, 311] on button "Yes" at bounding box center [590, 307] width 28 height 20
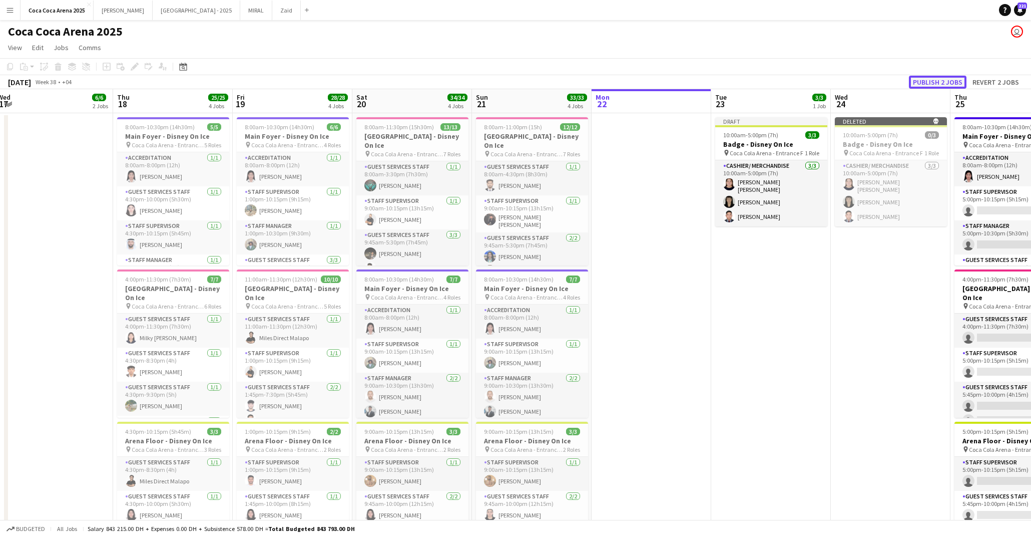
click at [948, 83] on button "Publish 2 jobs" at bounding box center [938, 82] width 58 height 13
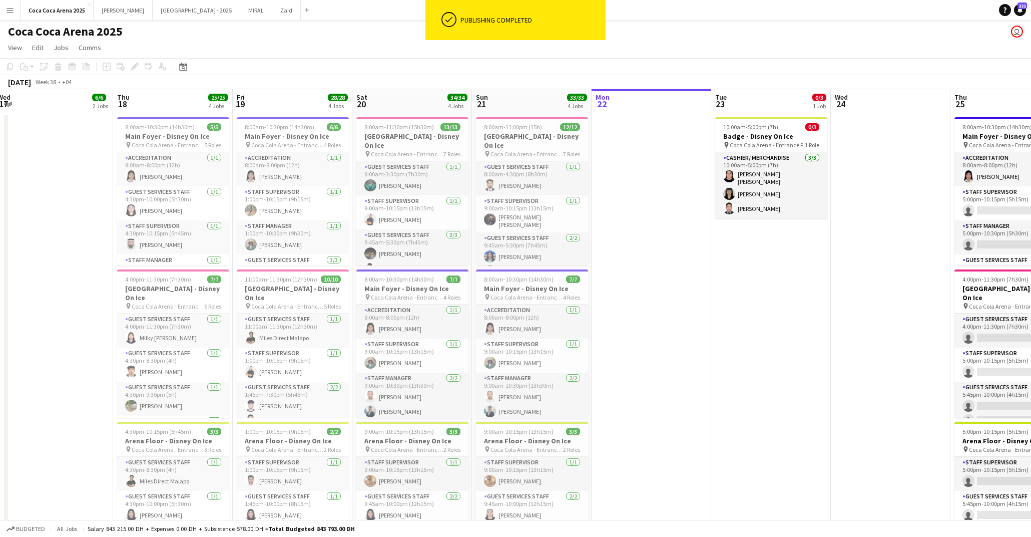
click at [776, 258] on app-date-cell "10:00am-5:00pm (7h) 0/3 Badge - Disney On Ice pin Coca Cola Arena - Entrance F …" at bounding box center [771, 427] width 120 height 629
